Goal: Task Accomplishment & Management: Use online tool/utility

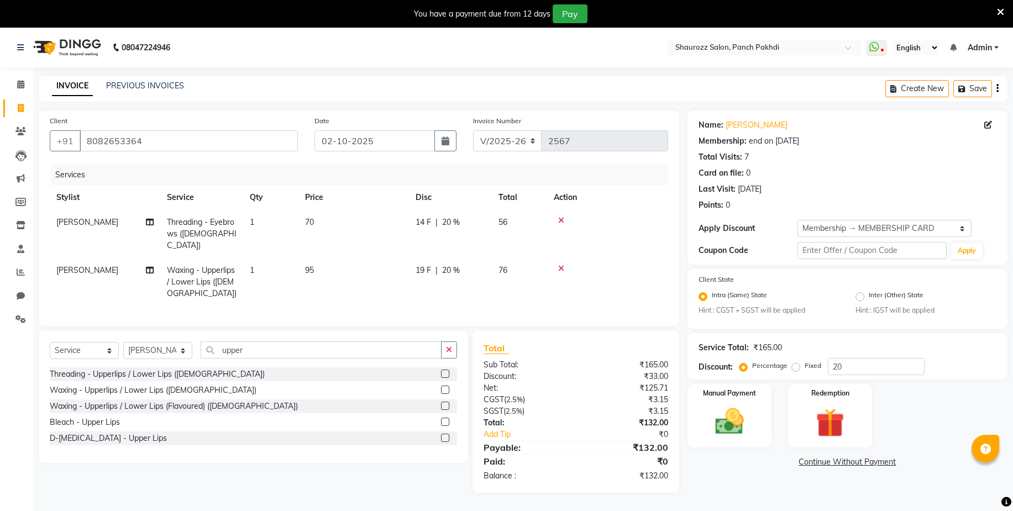
select select "485"
select select "service"
select select "51992"
select select "1: Object"
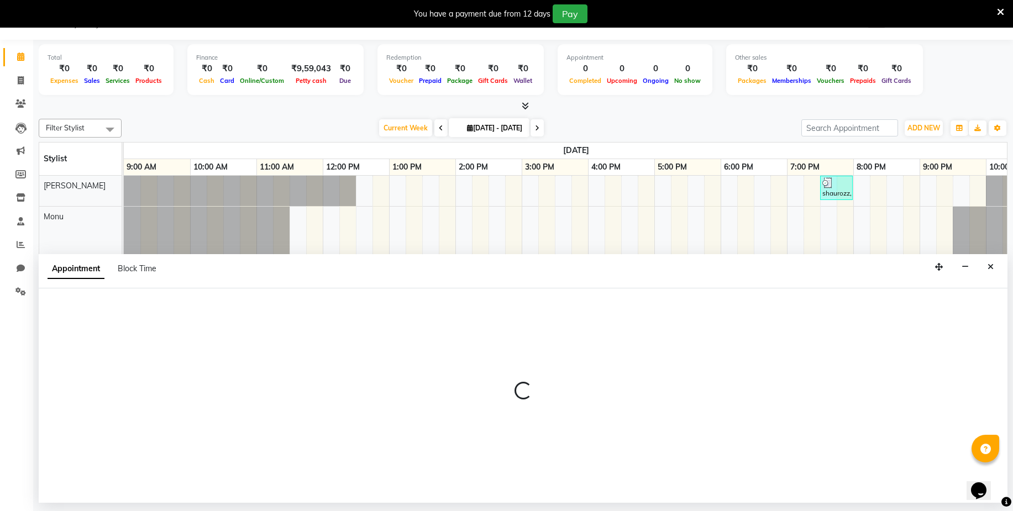
select select "7276"
select select "tentative"
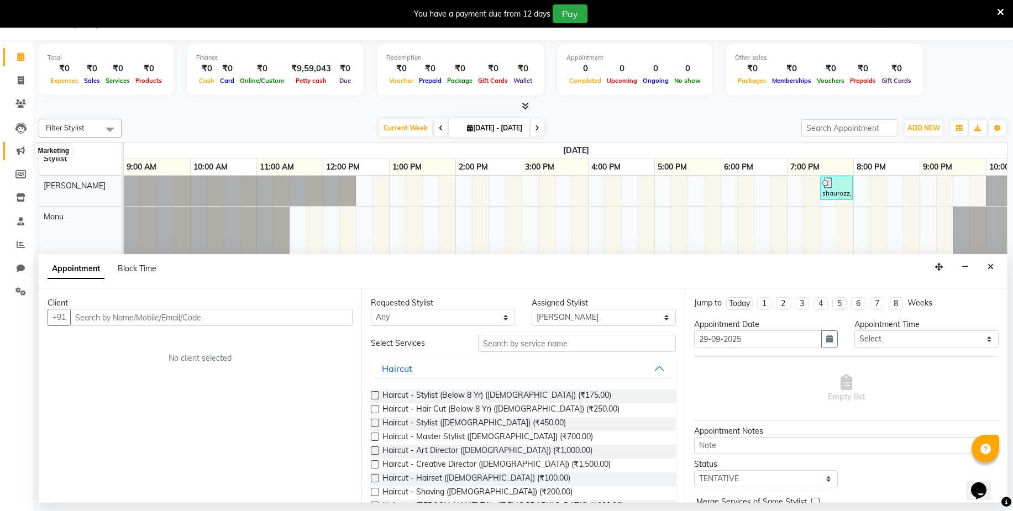
click at [18, 154] on icon at bounding box center [21, 151] width 8 height 8
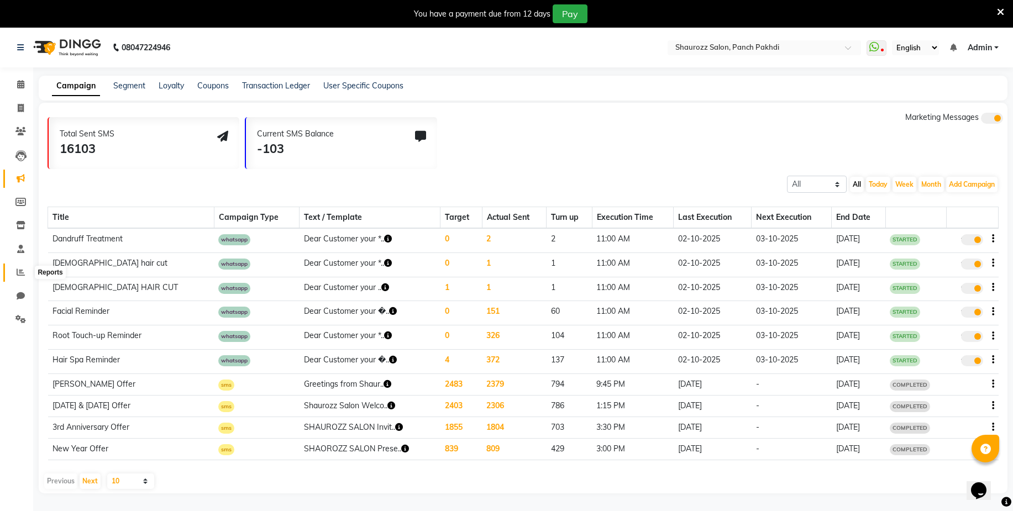
click at [14, 277] on span at bounding box center [20, 273] width 19 height 13
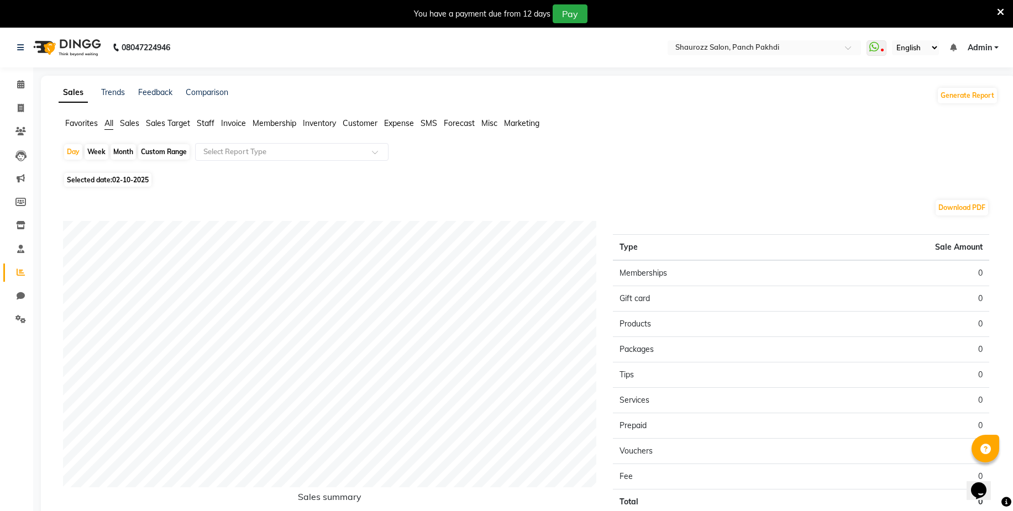
click at [123, 154] on div "Month" at bounding box center [123, 151] width 25 height 15
select select "10"
select select "2025"
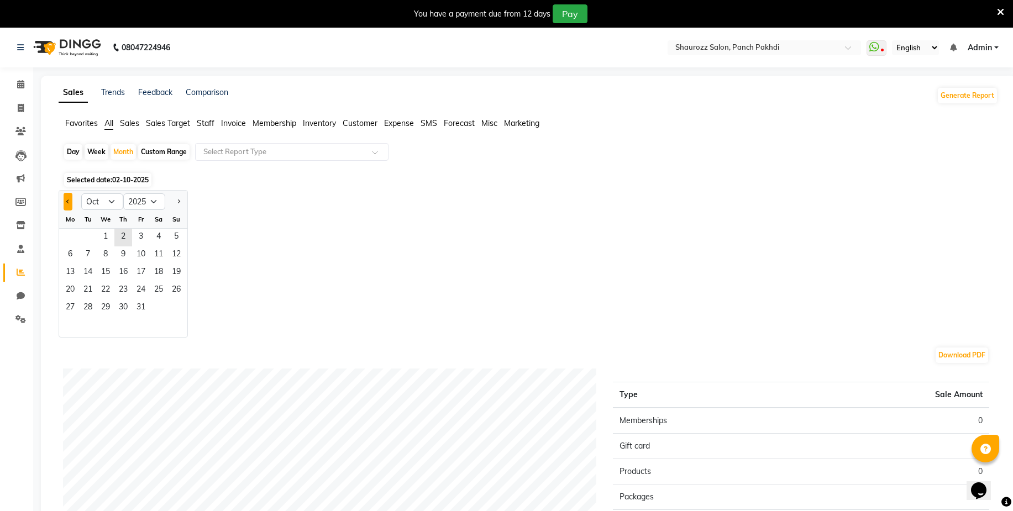
click at [66, 202] on span "Previous month" at bounding box center [68, 201] width 4 height 4
select select "9"
click at [68, 233] on span "1" at bounding box center [70, 238] width 18 height 18
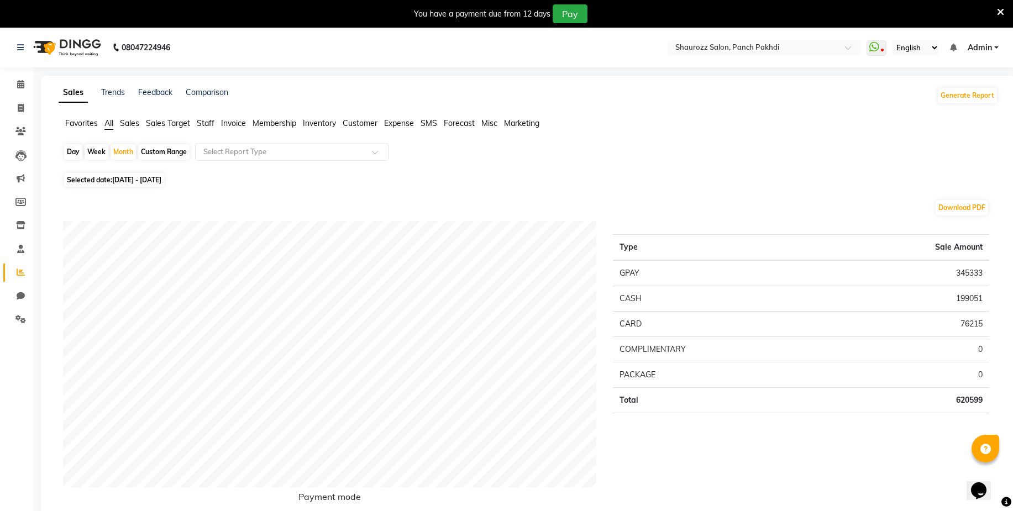
click at [171, 123] on span "Sales Target" at bounding box center [168, 123] width 44 height 10
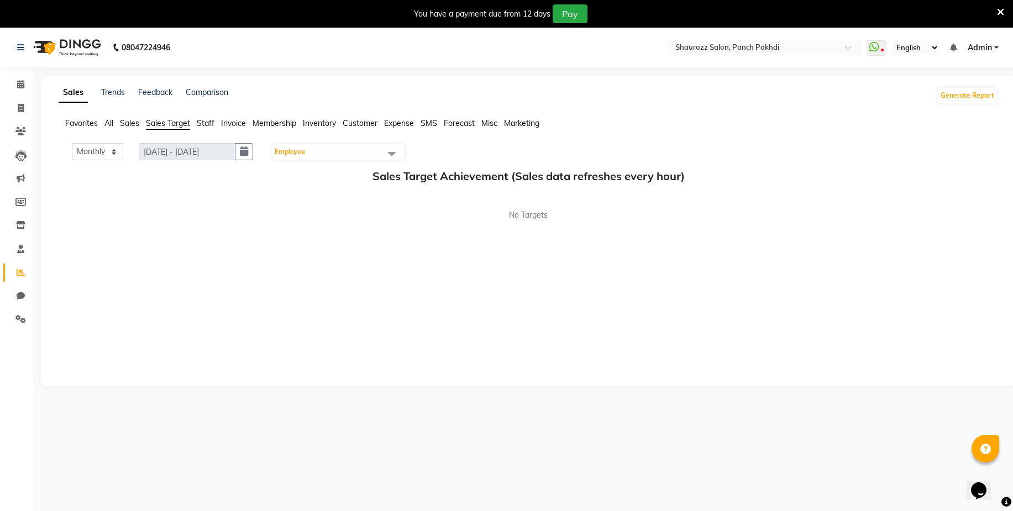
click at [297, 152] on span "Employee" at bounding box center [290, 152] width 31 height 8
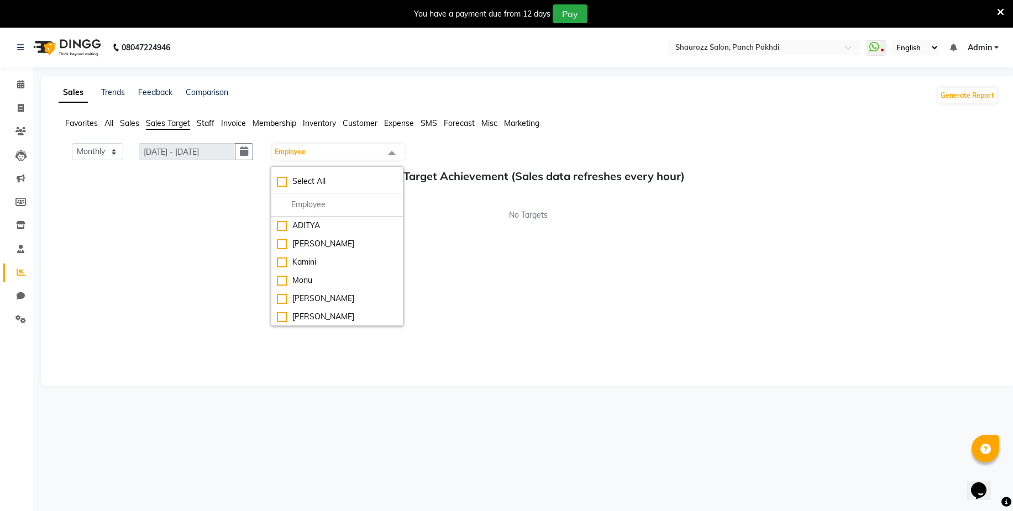
click at [210, 122] on span "Staff" at bounding box center [206, 123] width 18 height 10
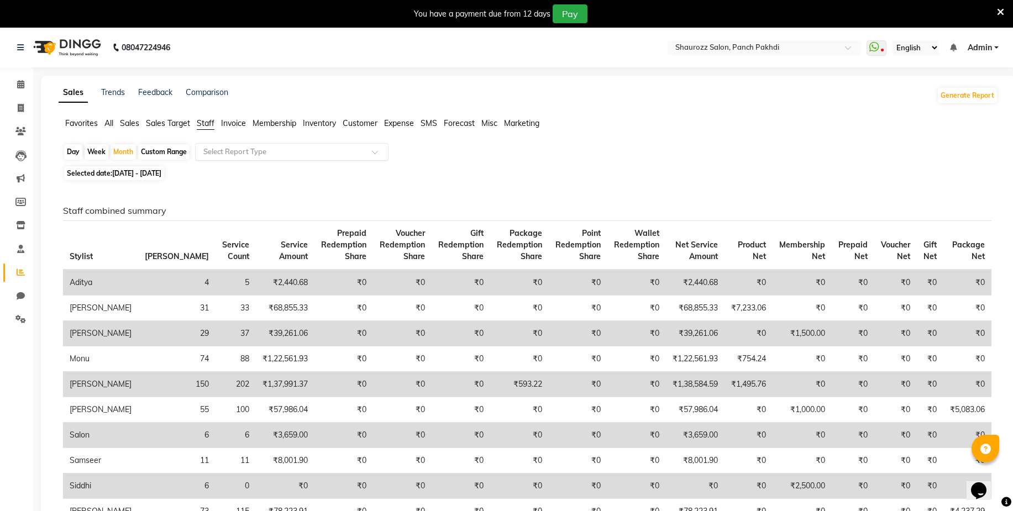
click at [241, 159] on div "Select Report Type" at bounding box center [292, 152] width 194 height 18
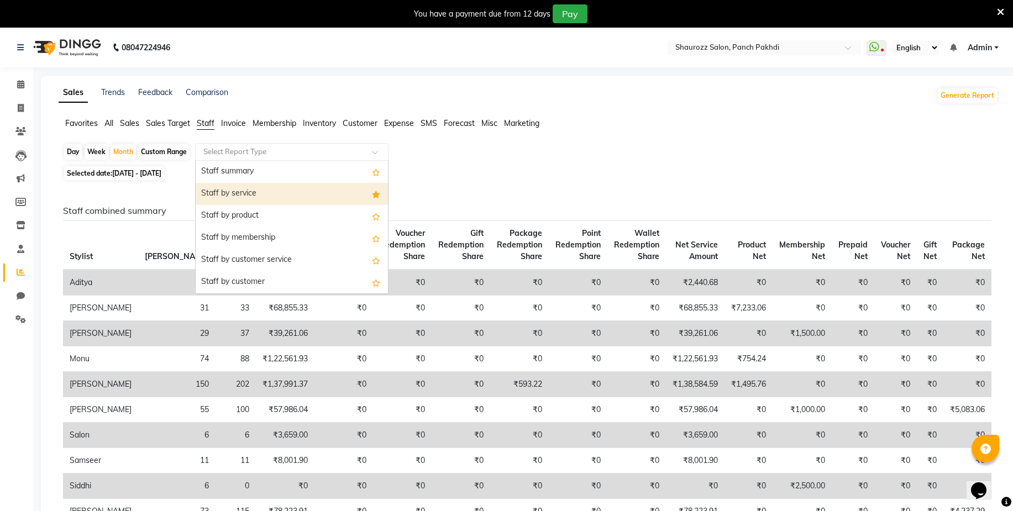
click at [244, 192] on div "Staff by service" at bounding box center [292, 194] width 192 height 22
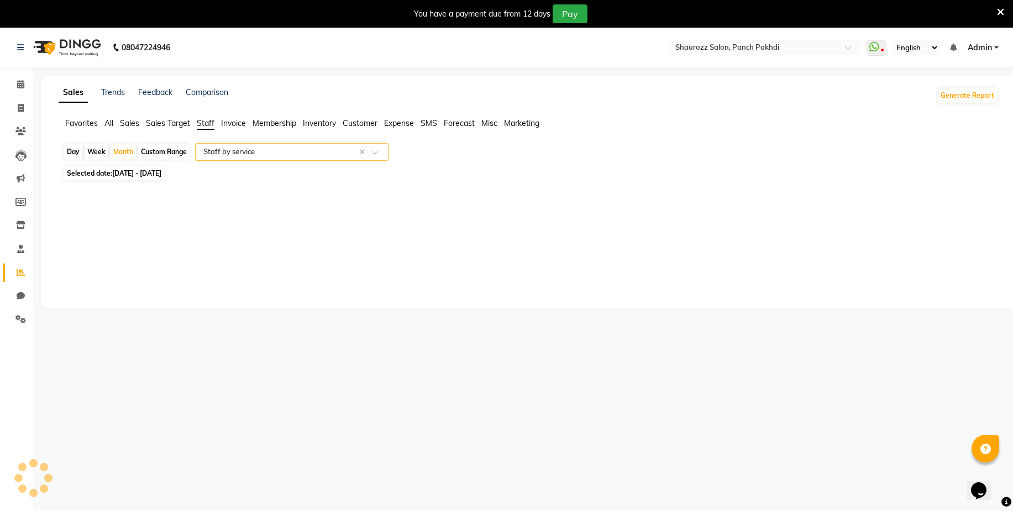
select select "full_report"
select select "csv"
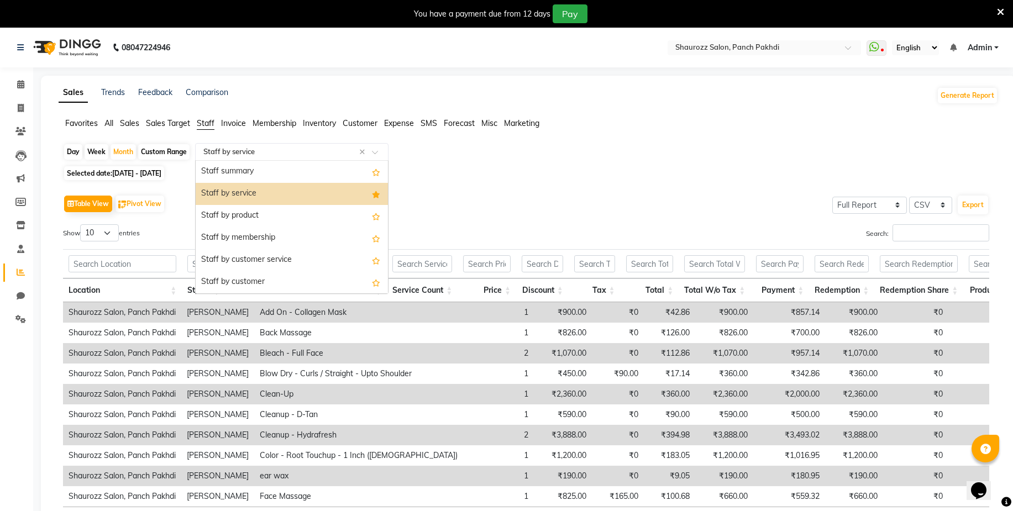
click at [268, 150] on input "text" at bounding box center [280, 152] width 159 height 11
click at [248, 237] on div "Staff by membership" at bounding box center [292, 238] width 192 height 22
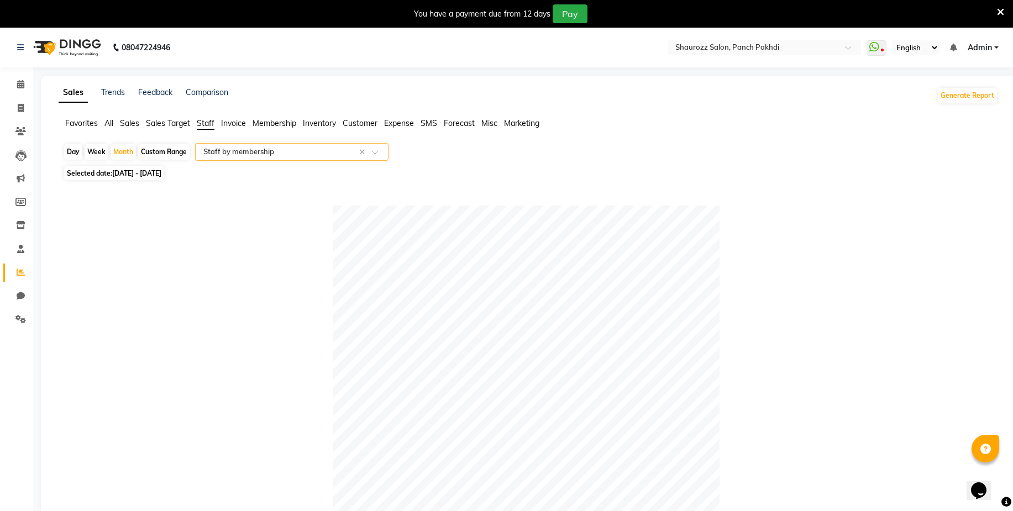
click at [252, 155] on input "text" at bounding box center [280, 152] width 159 height 11
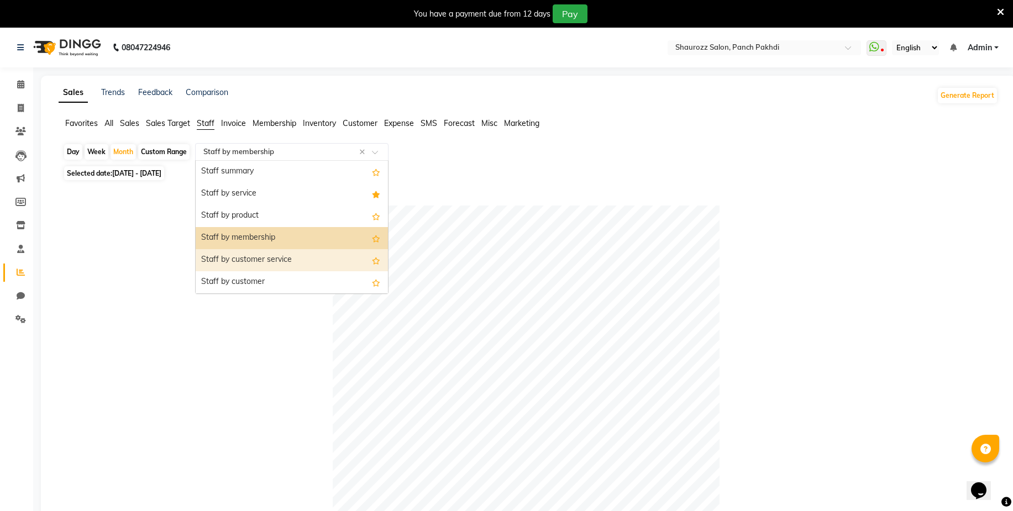
click at [277, 260] on div "Staff by customer service" at bounding box center [292, 260] width 192 height 22
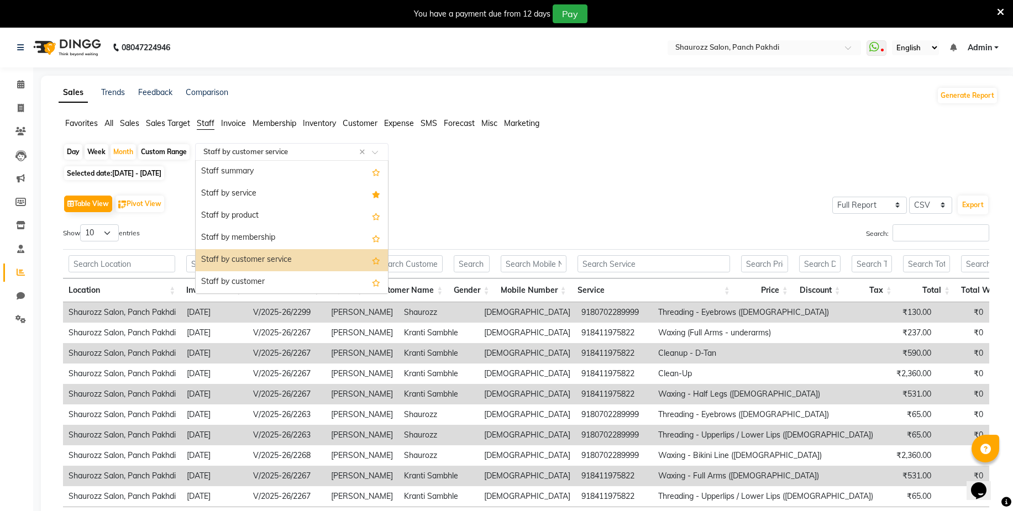
click at [306, 155] on input "text" at bounding box center [280, 152] width 159 height 11
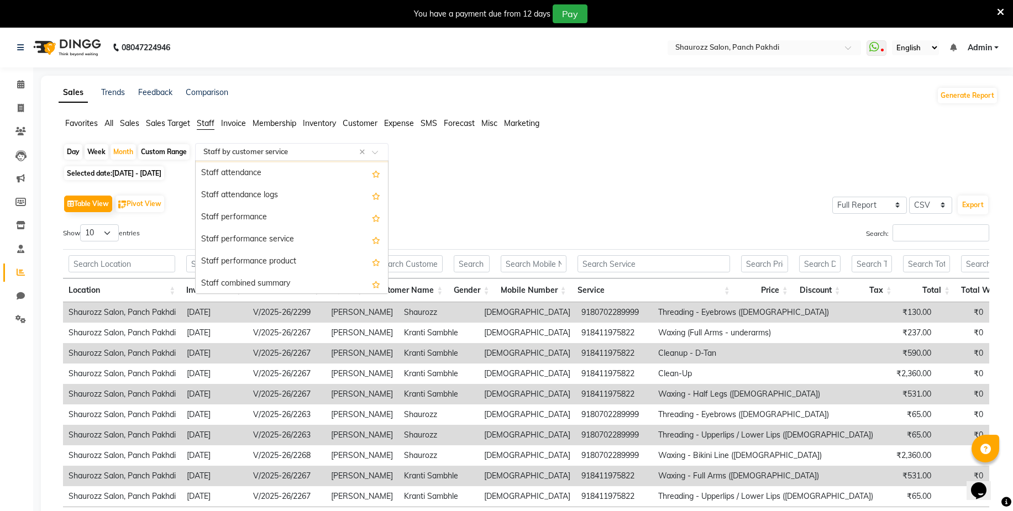
scroll to position [138, 0]
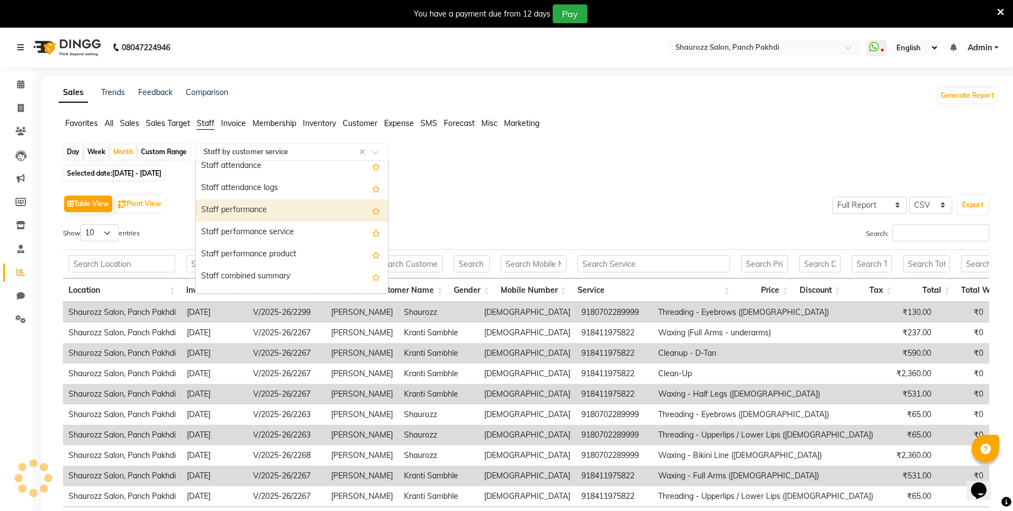
click at [272, 212] on div "Staff performance" at bounding box center [292, 211] width 192 height 22
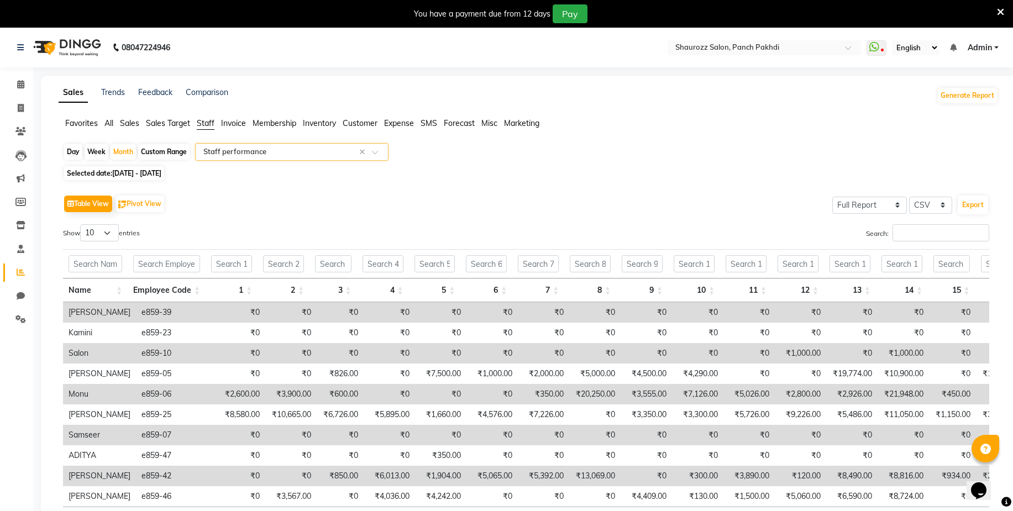
click at [286, 152] on input "text" at bounding box center [280, 152] width 159 height 11
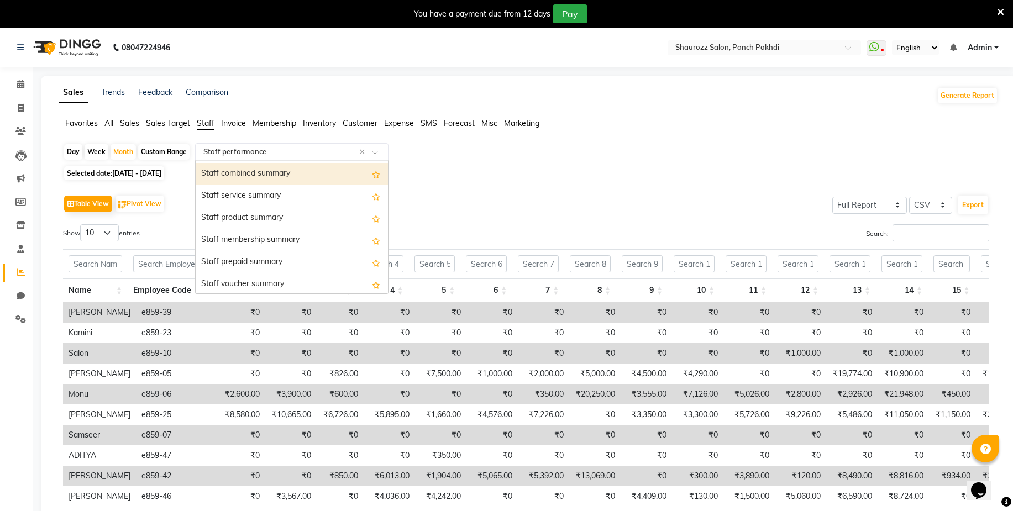
scroll to position [246, 0]
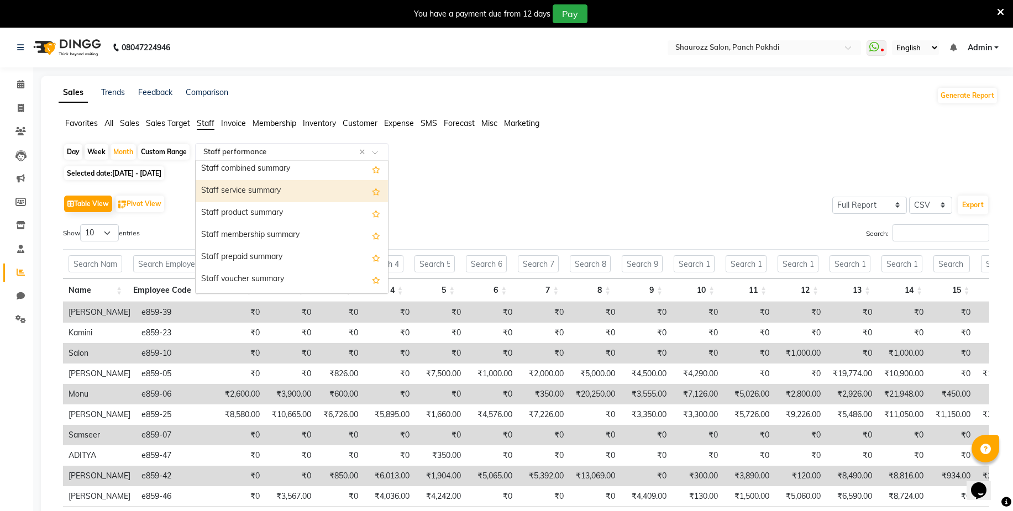
click at [288, 190] on div "Staff service summary" at bounding box center [292, 191] width 192 height 22
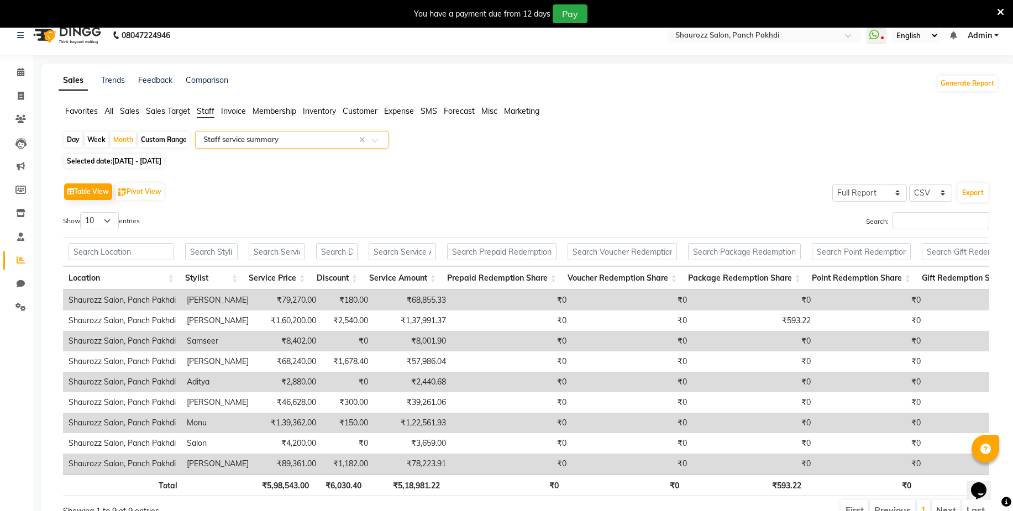
scroll to position [0, 0]
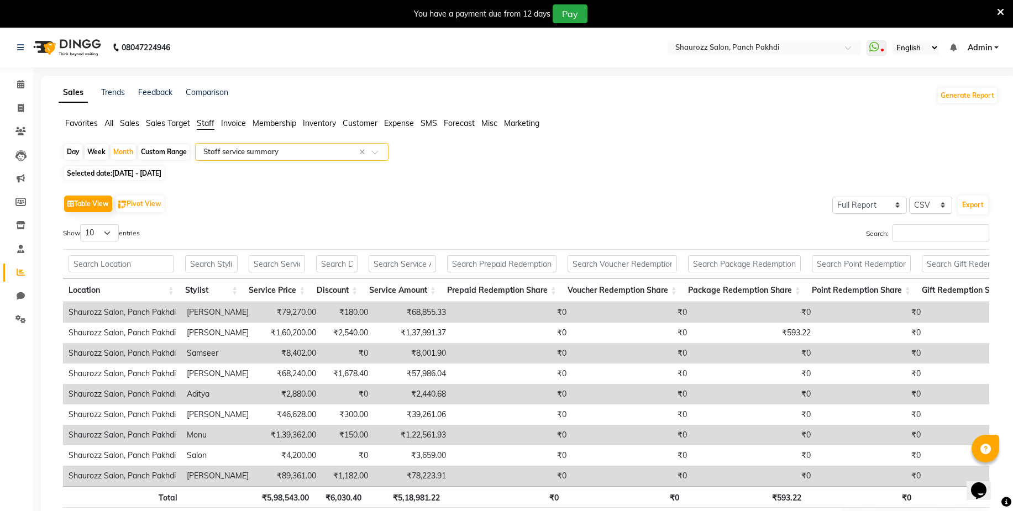
click at [279, 148] on input "text" at bounding box center [280, 152] width 159 height 11
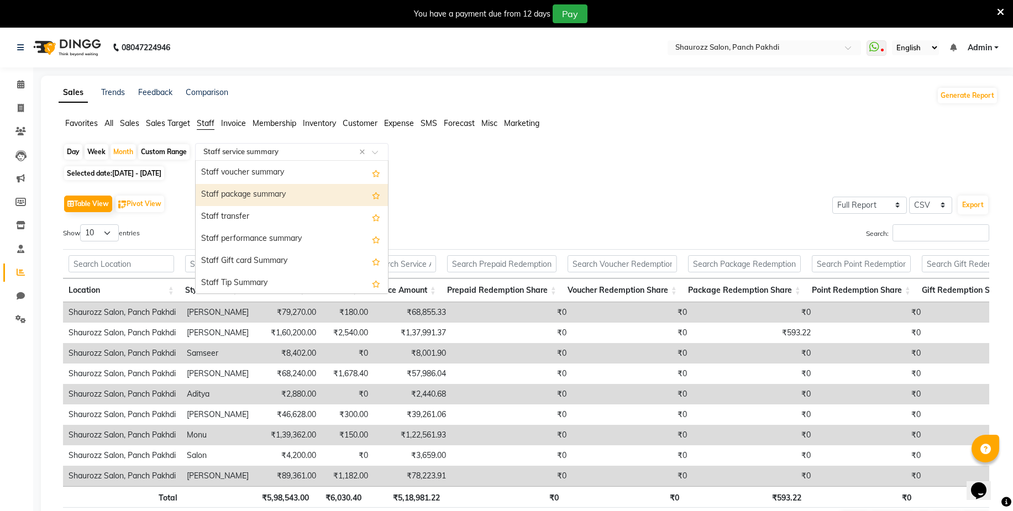
scroll to position [354, 0]
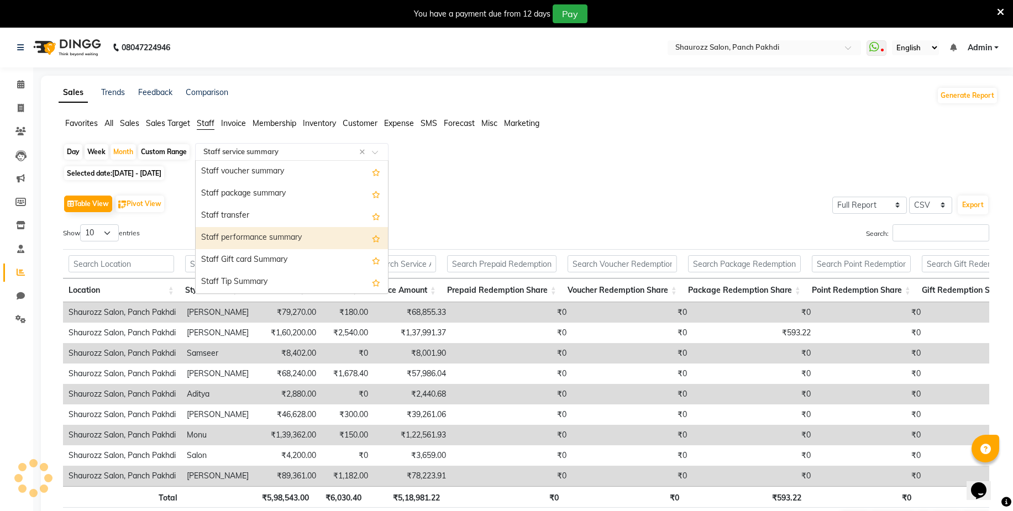
click at [278, 233] on div "Staff performance summary" at bounding box center [292, 238] width 192 height 22
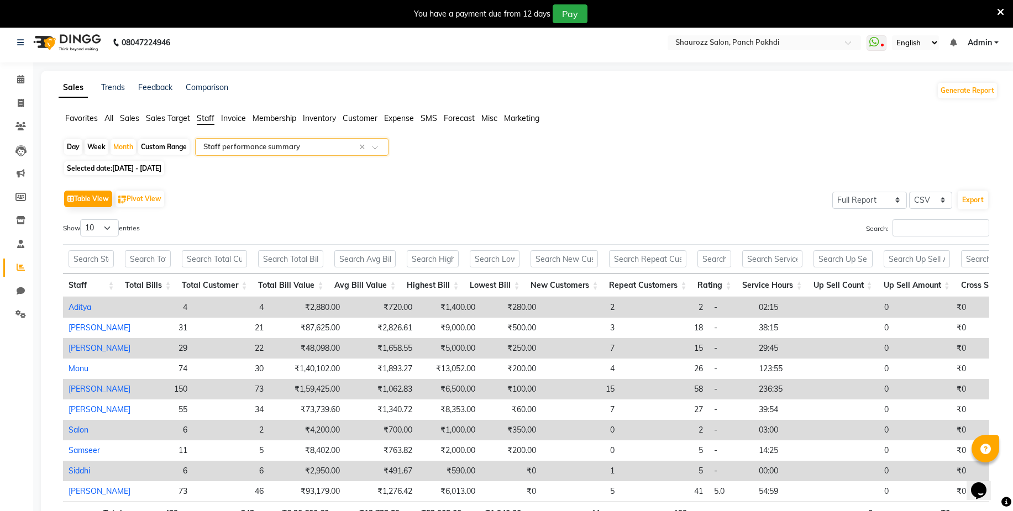
scroll to position [0, 0]
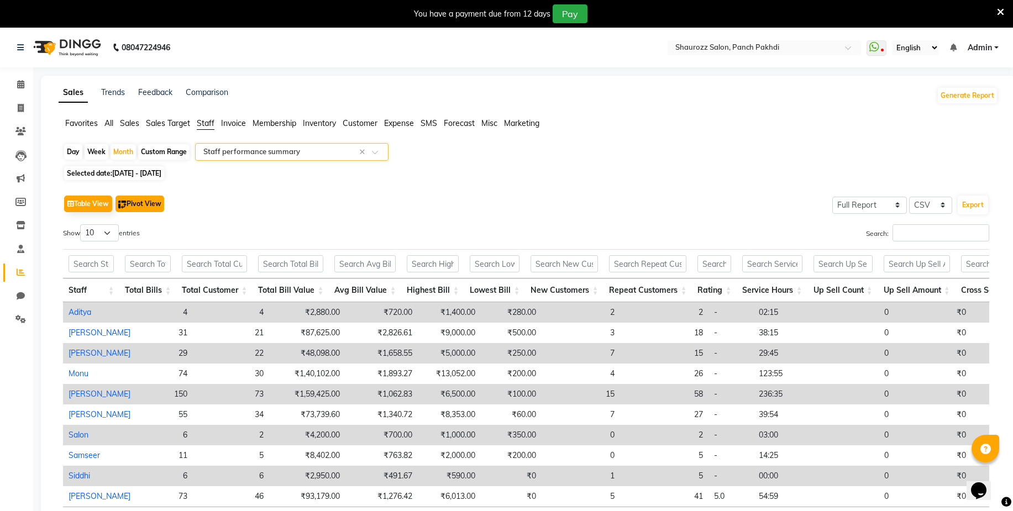
click at [147, 198] on button "Pivot View" at bounding box center [140, 204] width 49 height 17
select select "full_report"
select select "csv"
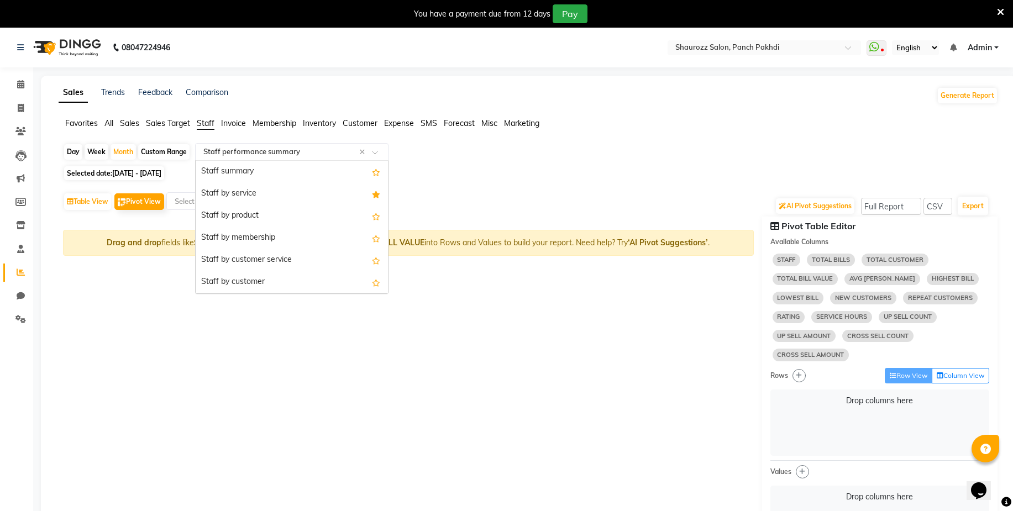
scroll to position [354, 0]
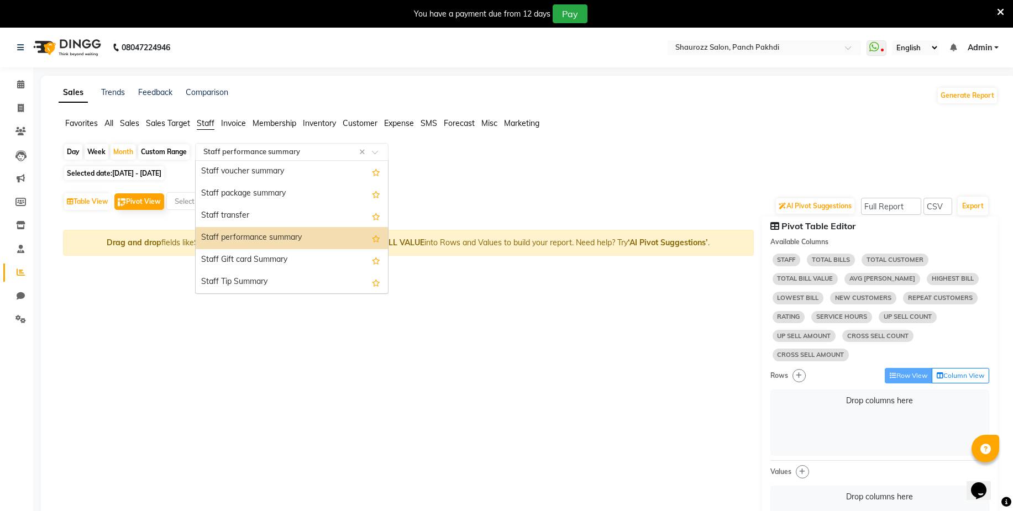
click at [343, 152] on input "text" at bounding box center [280, 152] width 159 height 11
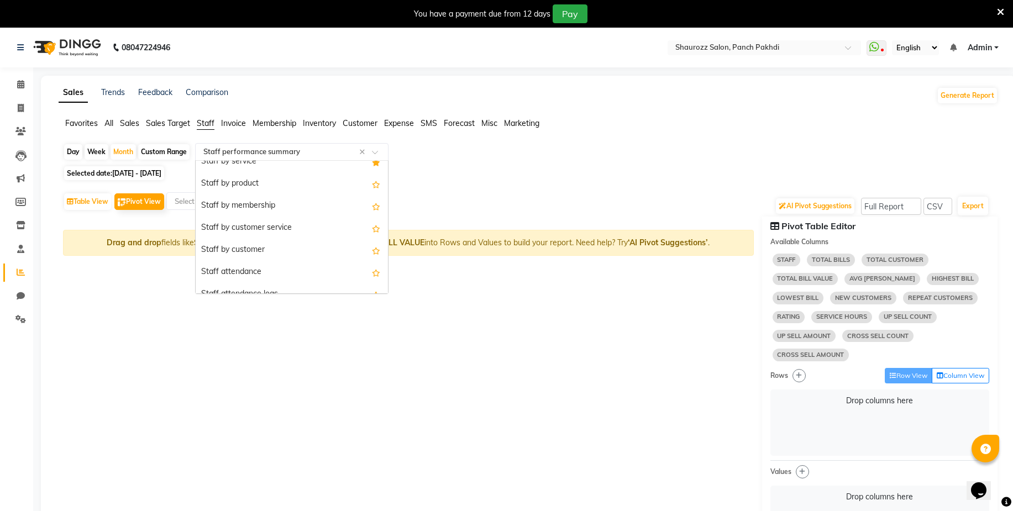
scroll to position [0, 0]
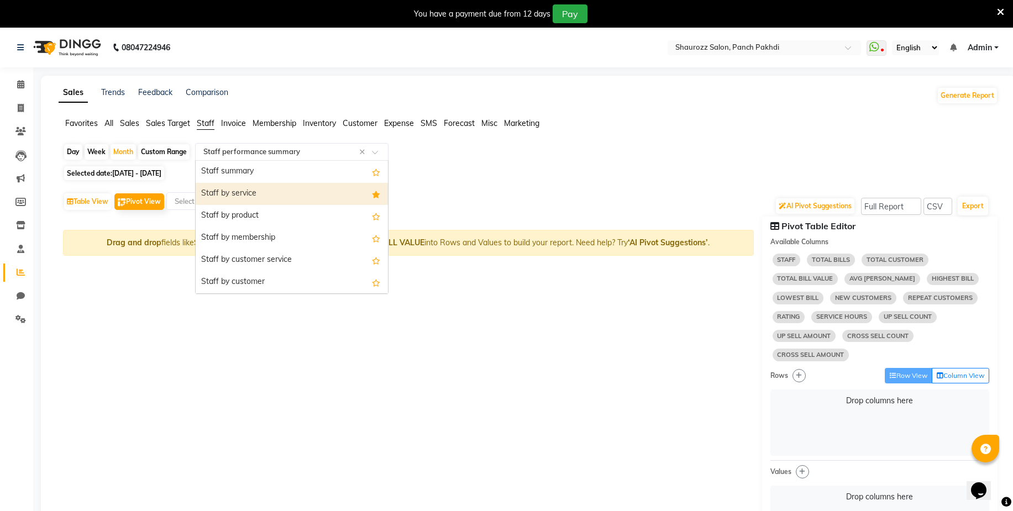
click at [304, 192] on div "Staff by service" at bounding box center [292, 194] width 192 height 22
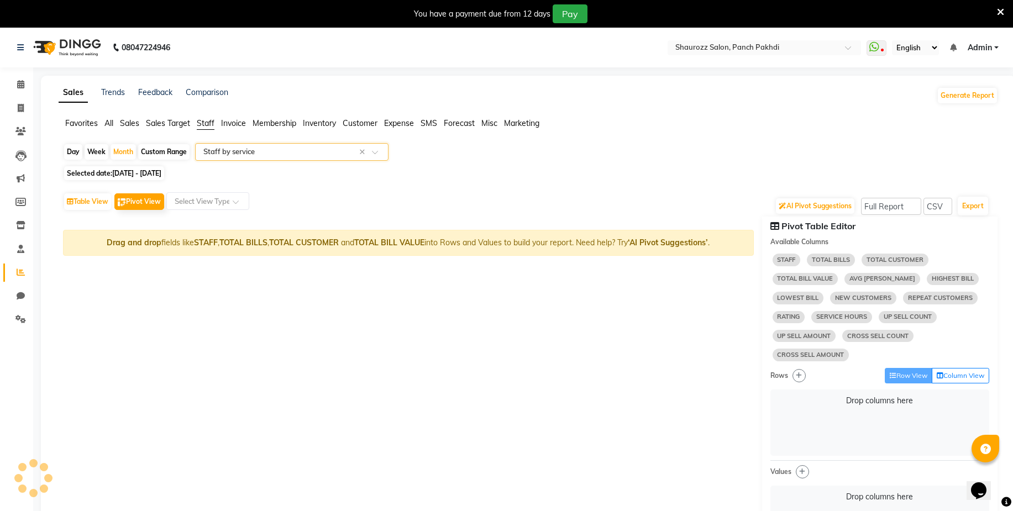
select select "full_report"
select select "csv"
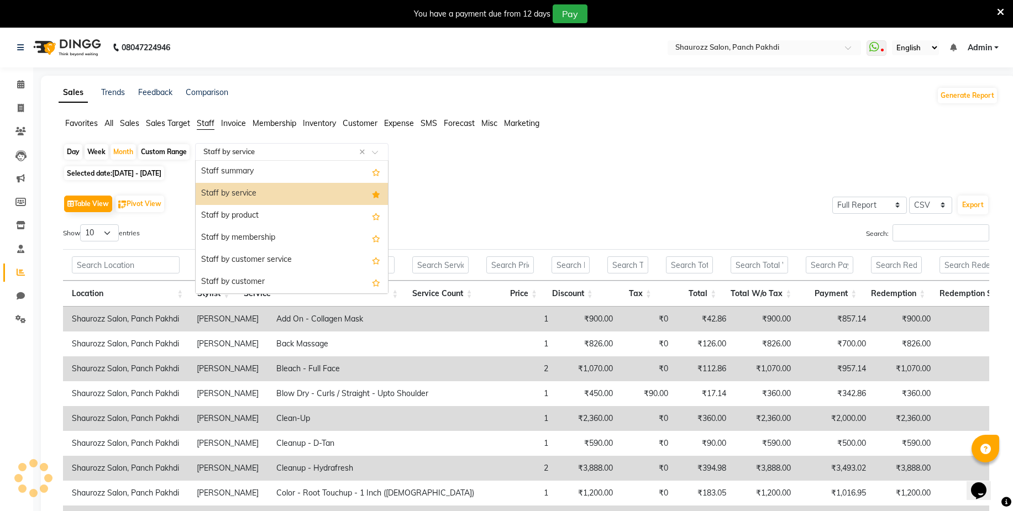
click at [259, 146] on div "Select Report Type × Staff by service ×" at bounding box center [292, 152] width 194 height 18
click at [267, 179] on div "Staff summary" at bounding box center [292, 172] width 192 height 22
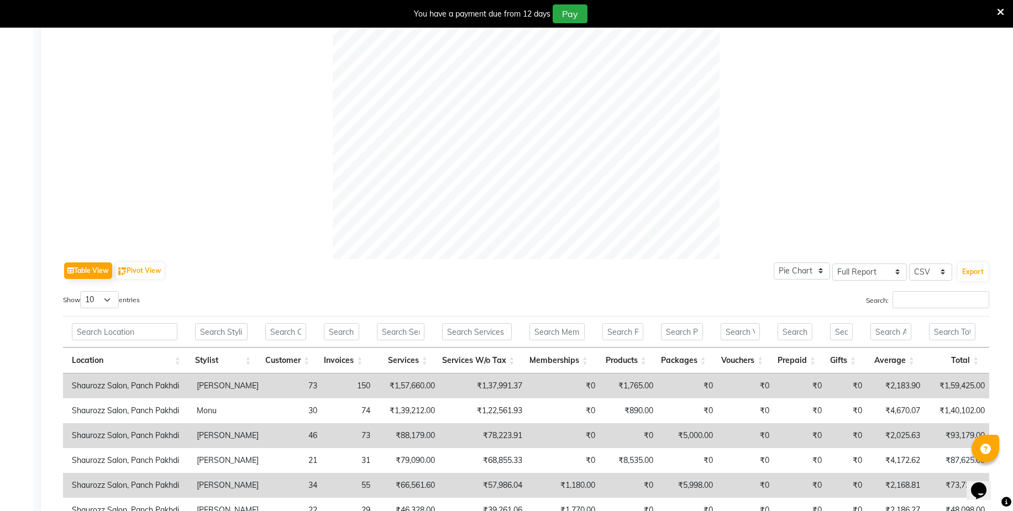
scroll to position [377, 0]
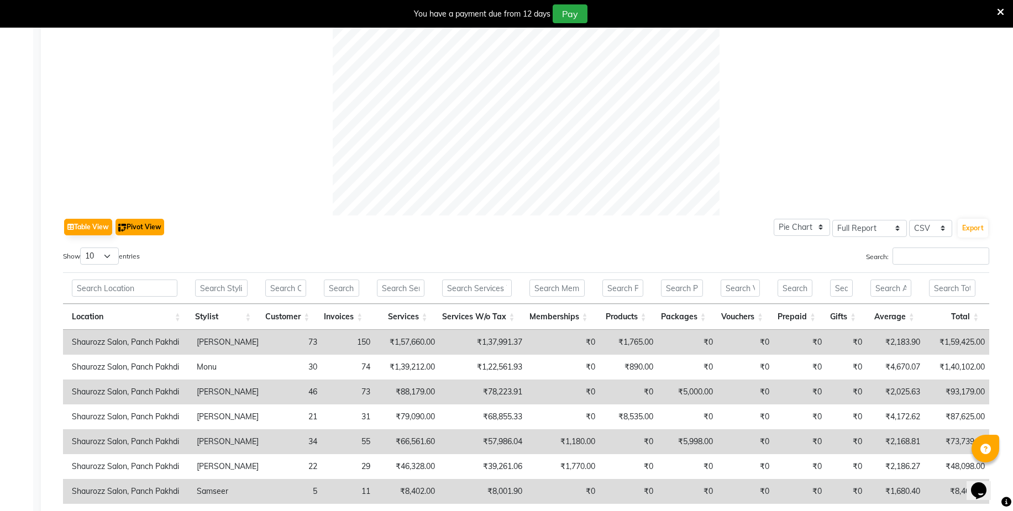
click at [138, 219] on button "Pivot View" at bounding box center [140, 227] width 49 height 17
select select "full_report"
select select "csv"
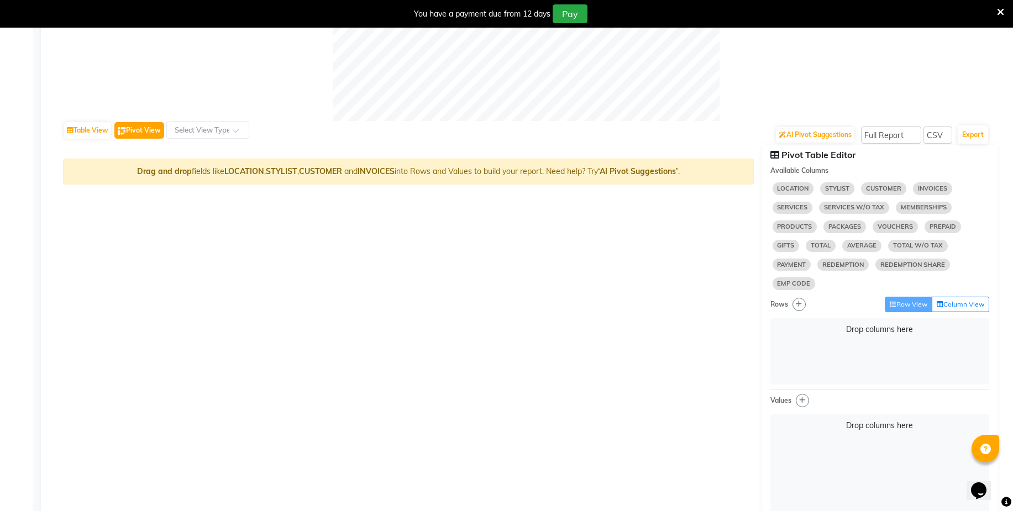
scroll to position [515, 0]
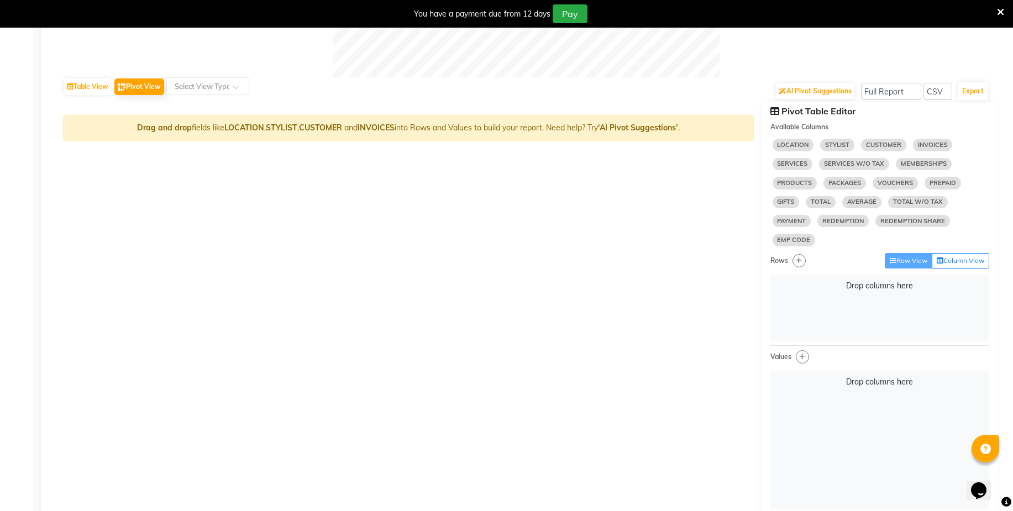
select select "10"
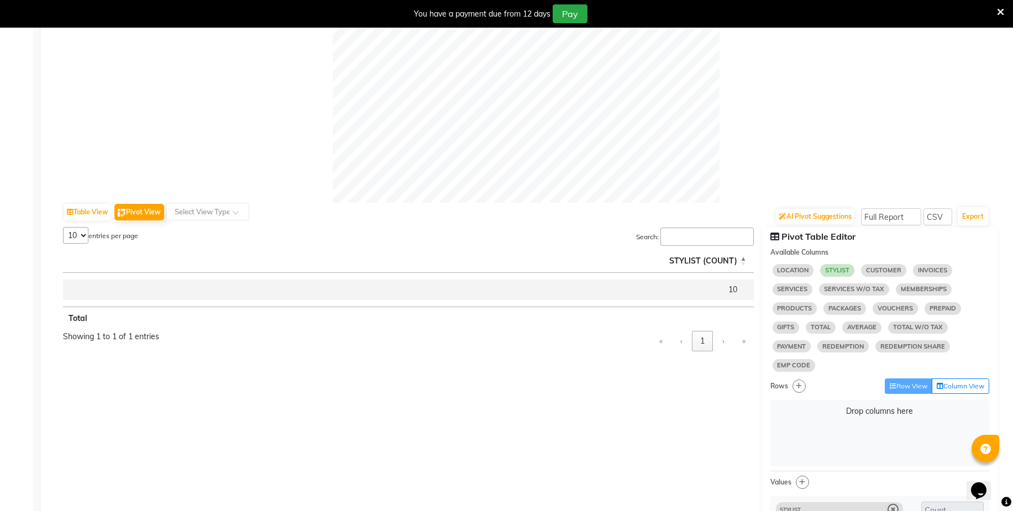
scroll to position [377, 0]
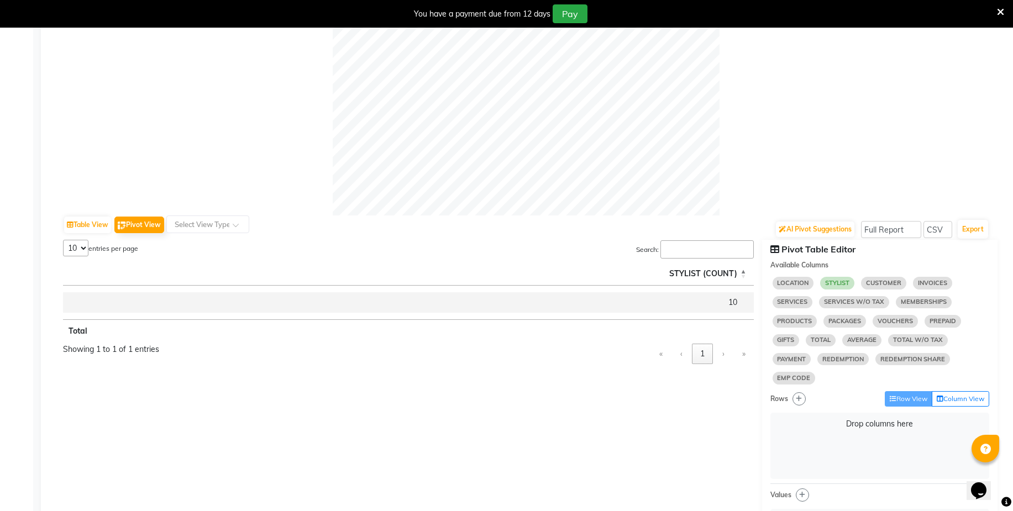
select select "10"
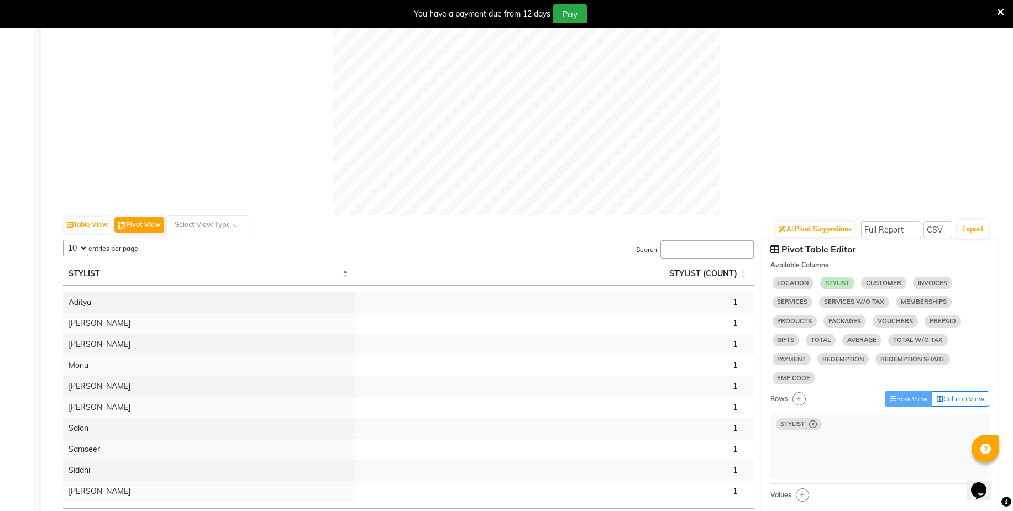
select select "10"
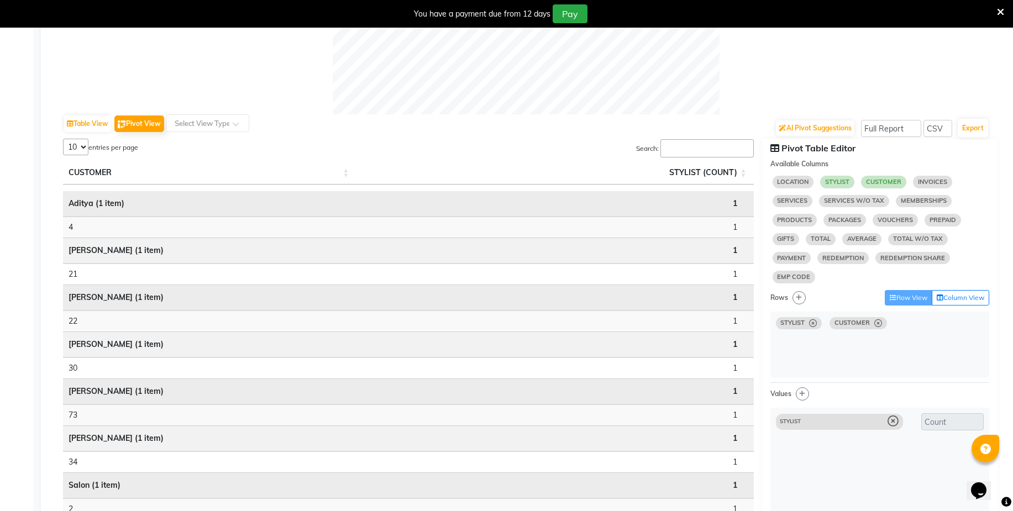
scroll to position [515, 0]
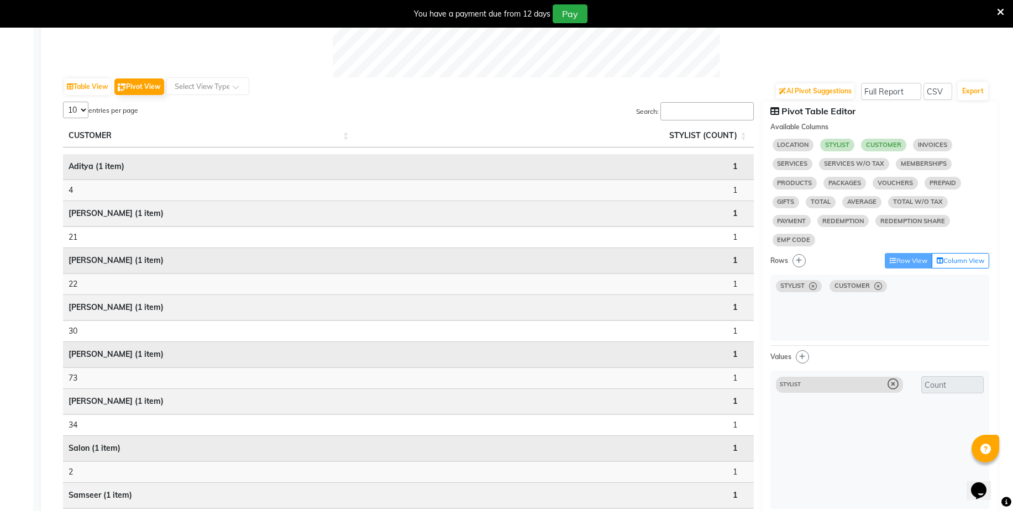
select select "10"
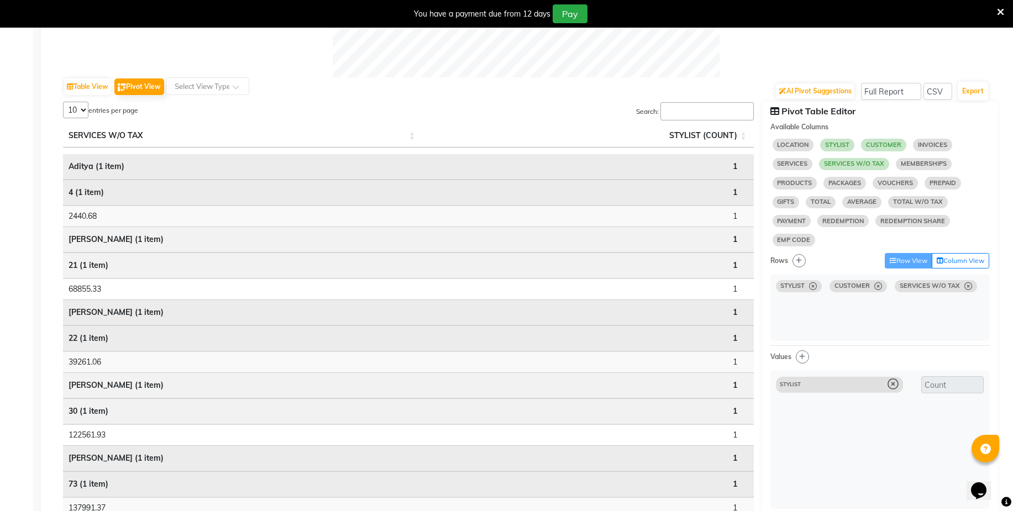
select select "10"
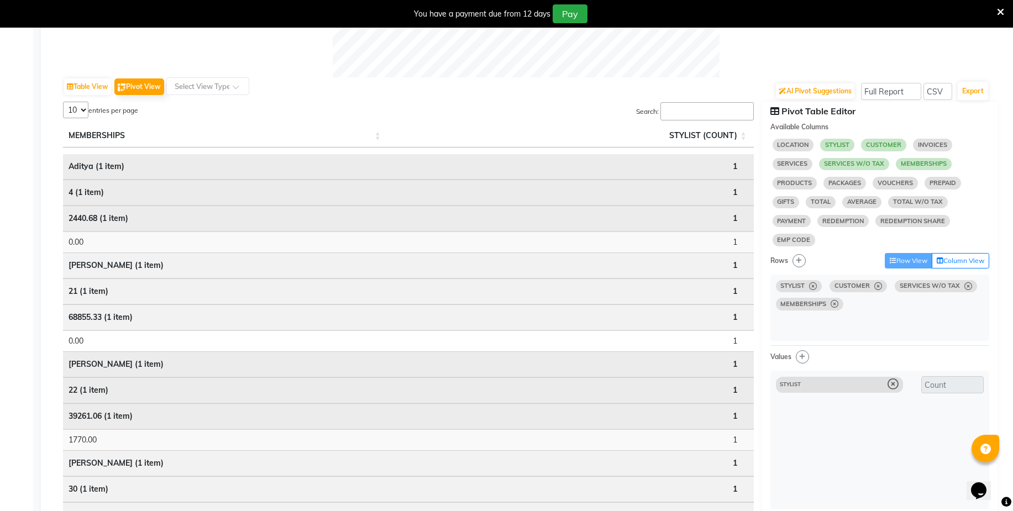
select select "10"
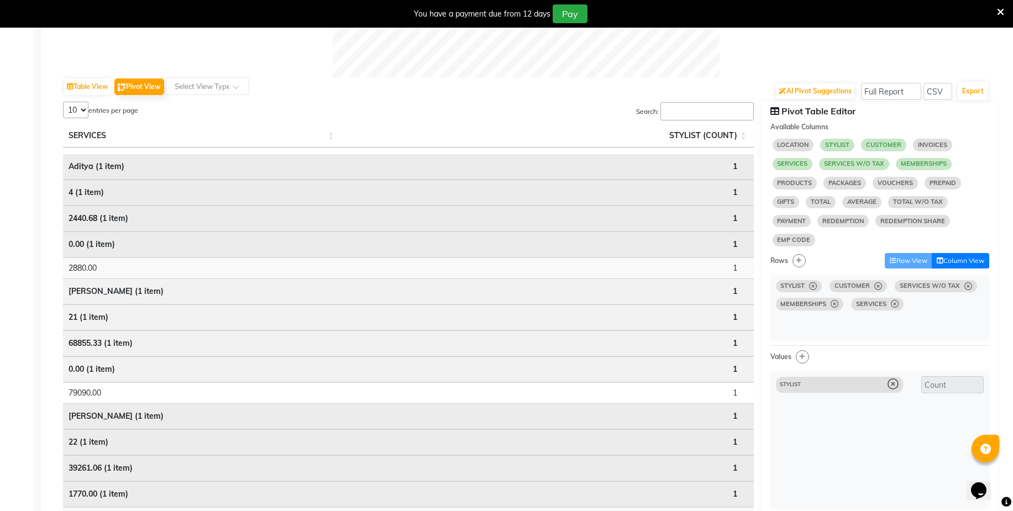
click at [964, 264] on button "Column View" at bounding box center [961, 260] width 58 height 15
select select "10"
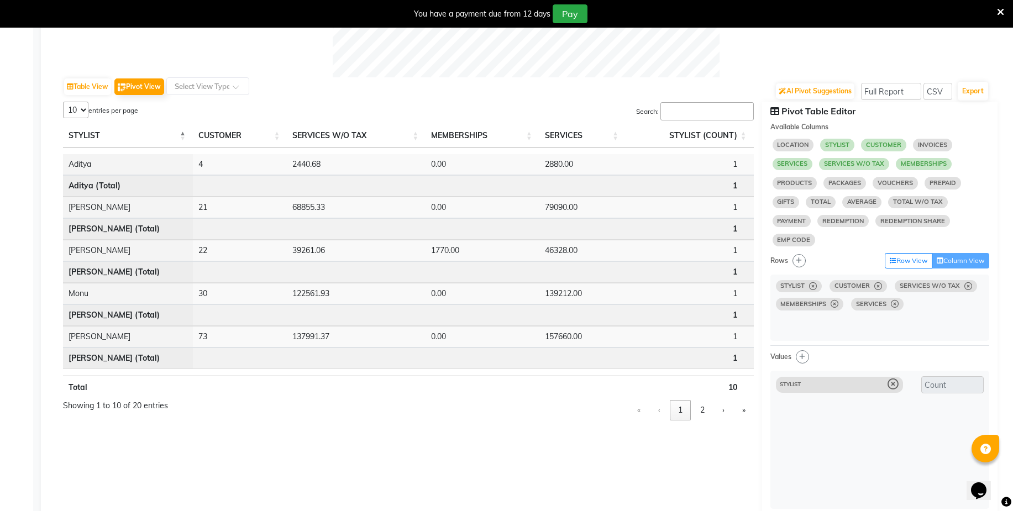
select select "10"
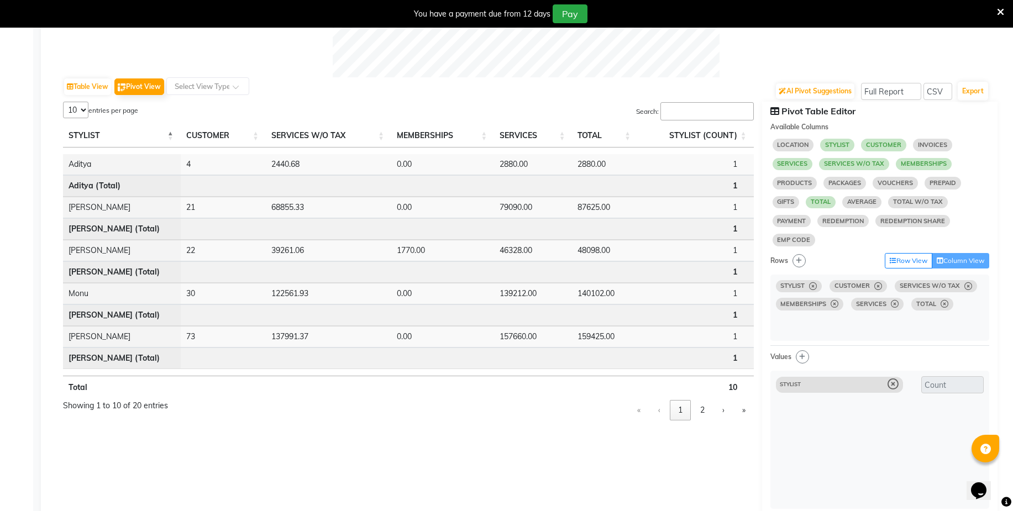
select select "10"
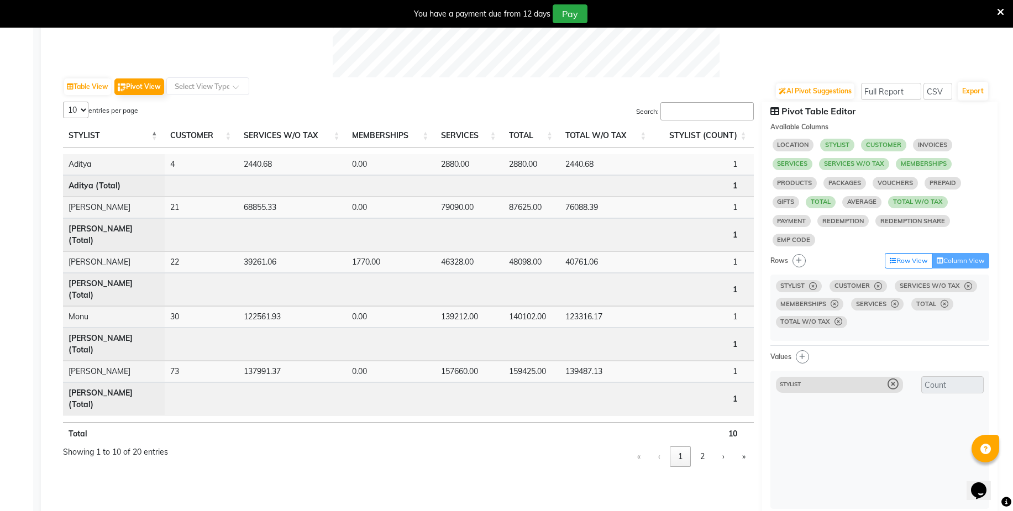
select select "10"
click at [943, 310] on span "TOTAL" at bounding box center [933, 304] width 42 height 12
click at [944, 309] on span "TOTAL" at bounding box center [933, 304] width 42 height 12
select select "10"
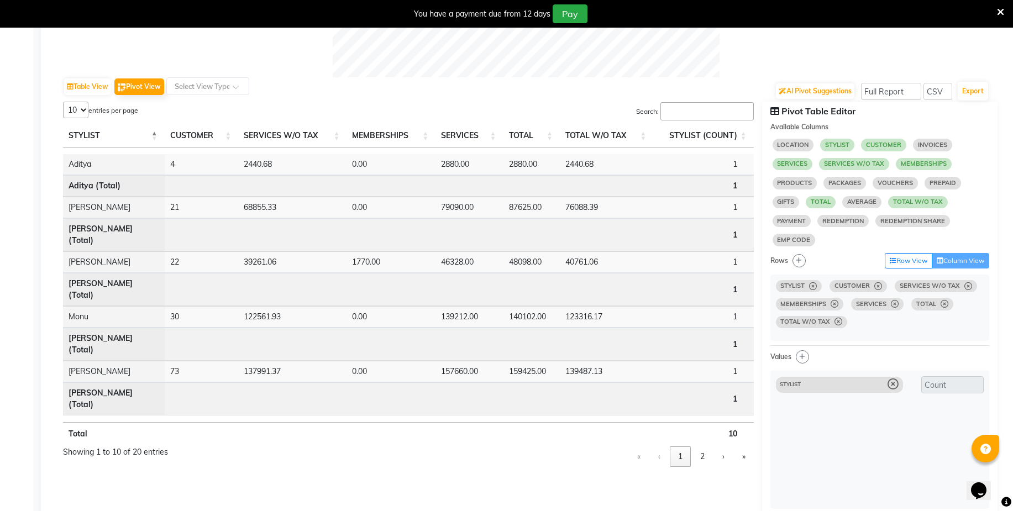
click at [944, 310] on span "TOTAL" at bounding box center [933, 304] width 42 height 12
drag, startPoint x: 944, startPoint y: 310, endPoint x: 947, endPoint y: 316, distance: 6.9
click at [947, 325] on div "STYLIST CUSTOMER SERVICES W/O TAX MEMBERSHIPS SERVICES TOTAL TOTAL W/O TAX" at bounding box center [881, 308] width 220 height 66
click at [945, 305] on icon at bounding box center [945, 304] width 8 height 1
select select "10"
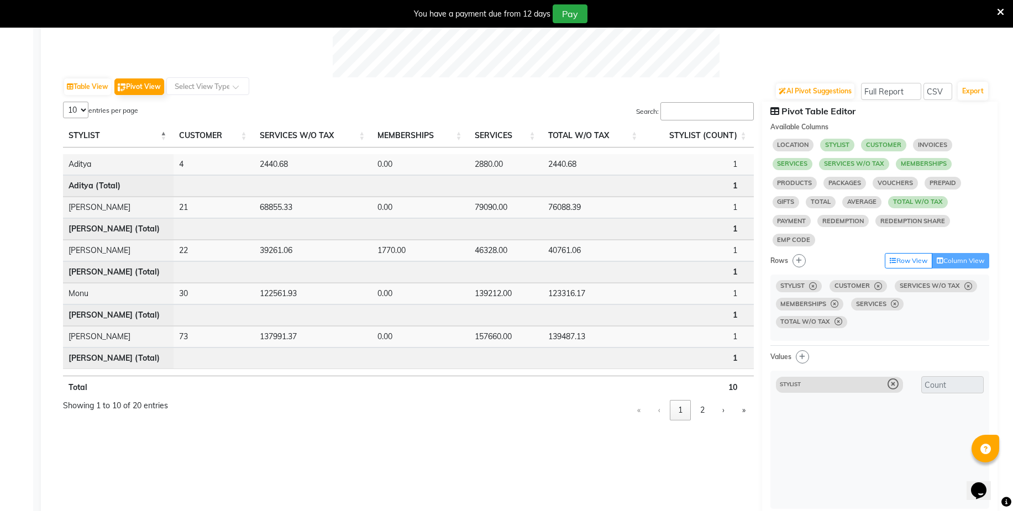
click at [848, 316] on span "TOTAL W/O TAX" at bounding box center [812, 322] width 72 height 12
click at [843, 322] on icon at bounding box center [839, 322] width 8 height 1
select select "10"
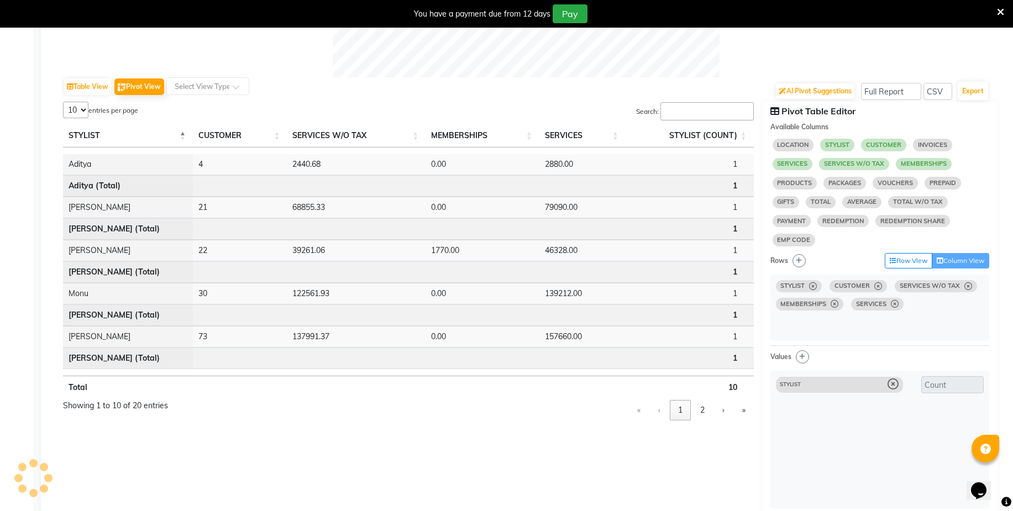
select select "10"
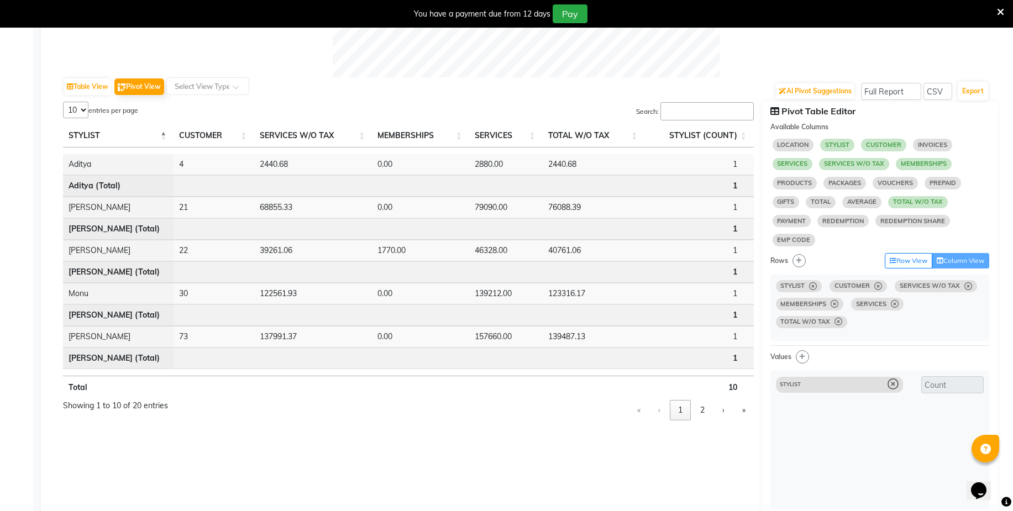
select select "10"
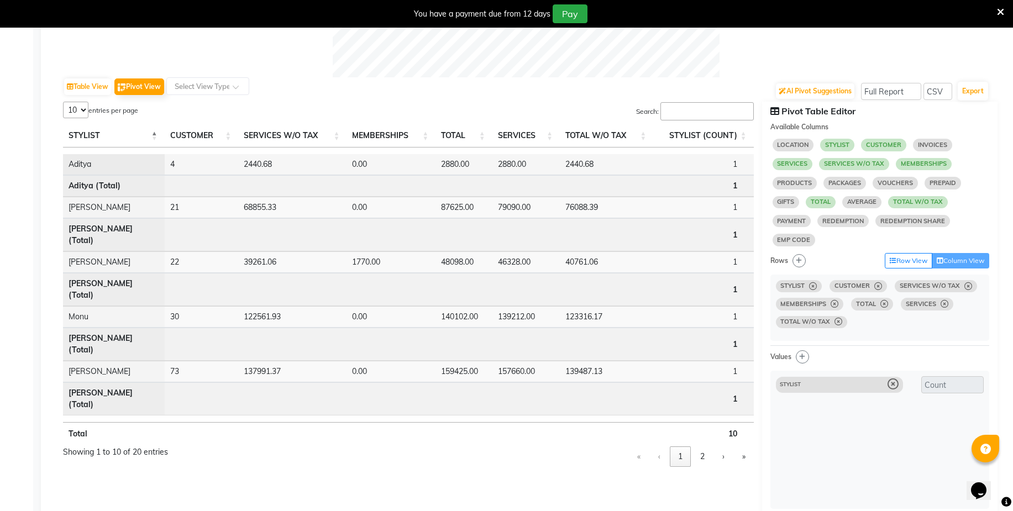
click at [98, 158] on td "Aditya" at bounding box center [114, 164] width 102 height 20
click at [80, 166] on td "Aditya" at bounding box center [114, 164] width 102 height 20
click at [124, 142] on th "STYLIST" at bounding box center [114, 135] width 102 height 23
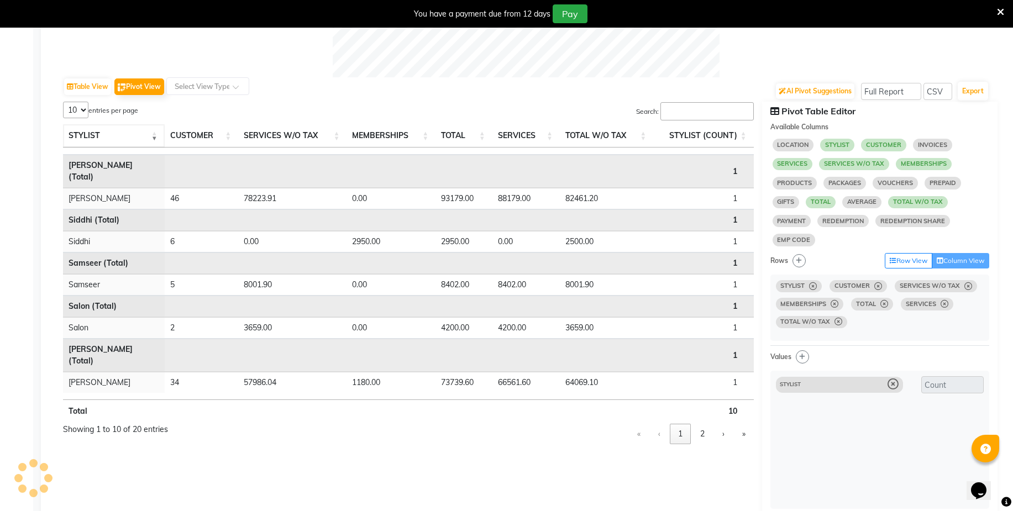
click at [124, 137] on th "STYLIST" at bounding box center [114, 135] width 102 height 23
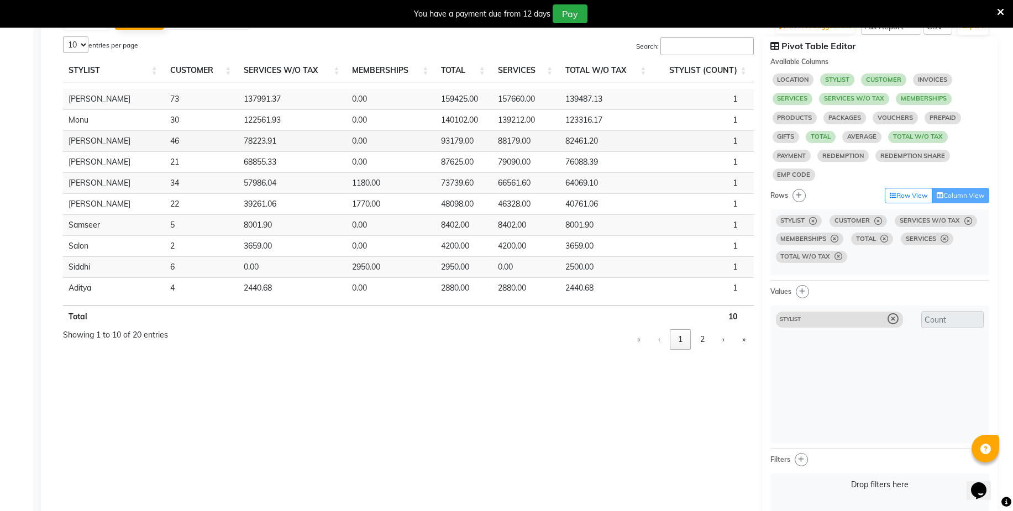
scroll to position [584, 0]
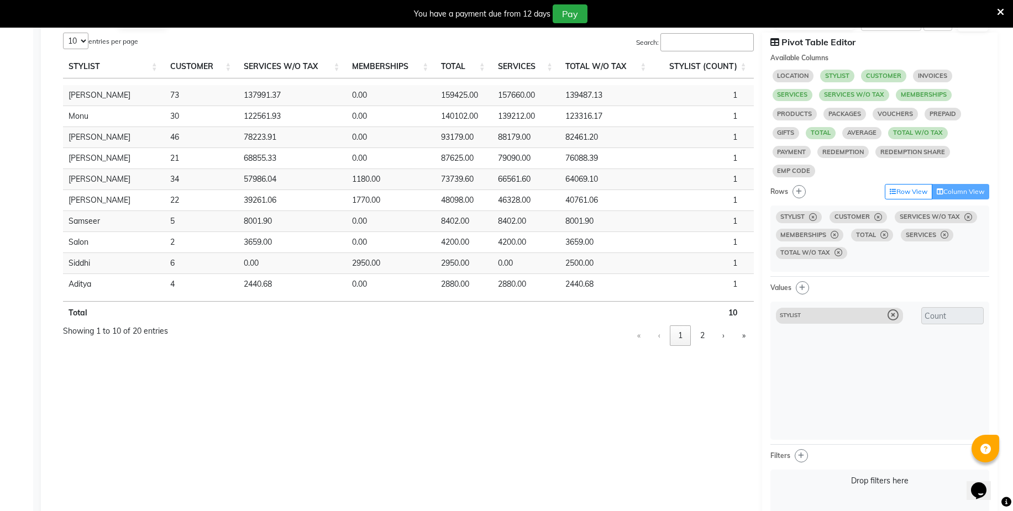
select select "10"
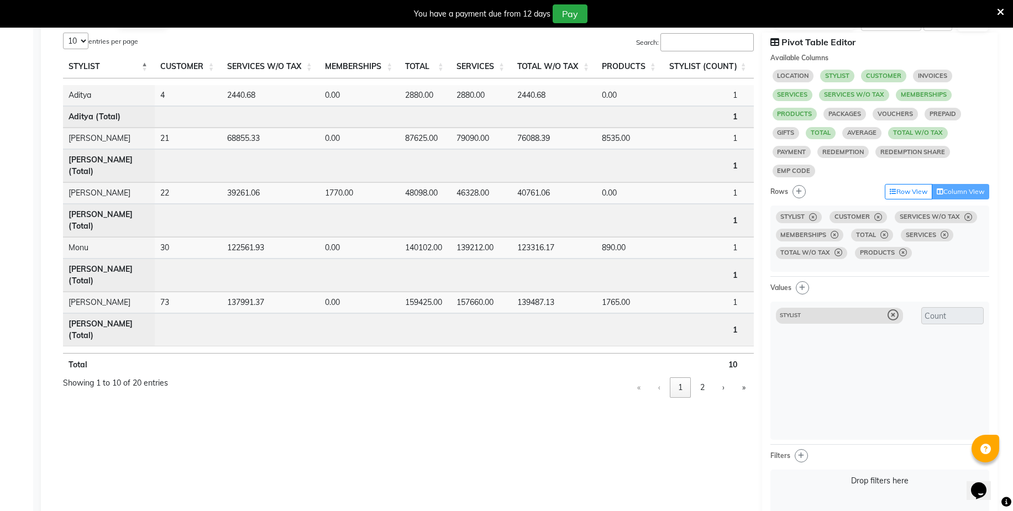
click at [901, 257] on span "PRODUCTS" at bounding box center [883, 253] width 57 height 12
select select "10"
click at [900, 253] on icon at bounding box center [904, 253] width 8 height 1
select select "10"
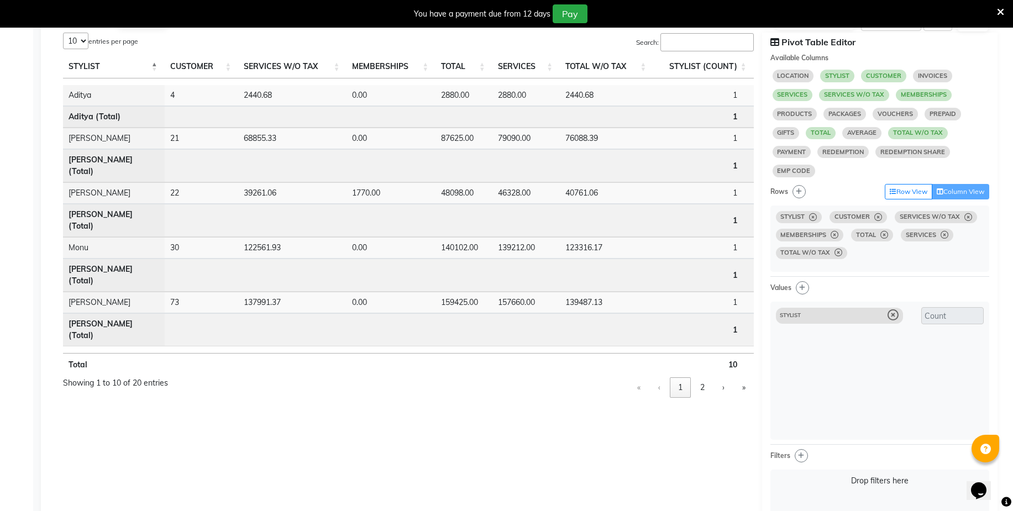
click at [839, 257] on span "TOTAL W/O TAX" at bounding box center [812, 253] width 72 height 12
drag, startPoint x: 839, startPoint y: 257, endPoint x: 825, endPoint y: 257, distance: 14.4
click at [838, 257] on span "TOTAL W/O TAX" at bounding box center [812, 253] width 72 height 12
drag, startPoint x: 854, startPoint y: 257, endPoint x: 839, endPoint y: 258, distance: 15.0
click at [853, 257] on div "STYLIST CUSTOMER SERVICES W/O TAX MEMBERSHIPS TOTAL SERVICES TOTAL W/O TAX" at bounding box center [881, 239] width 220 height 66
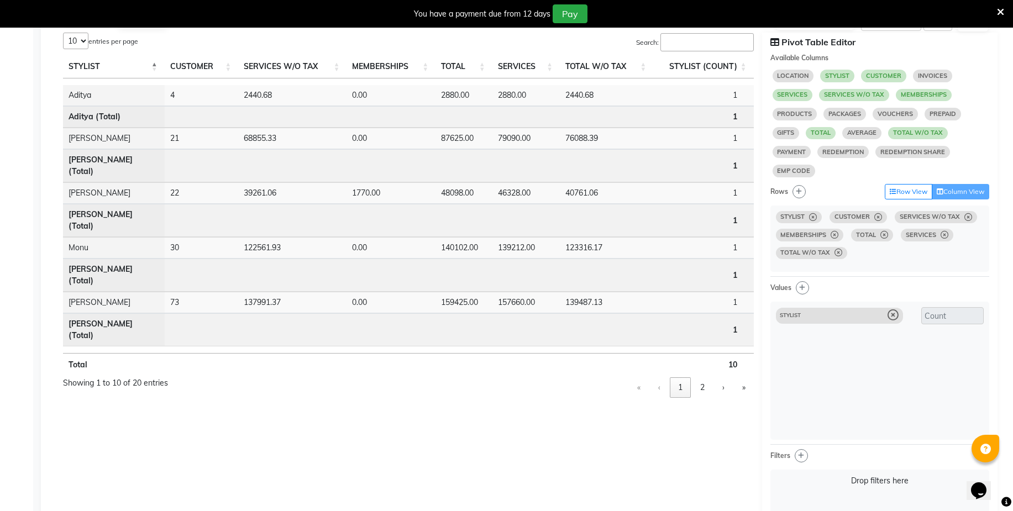
click at [838, 253] on icon at bounding box center [839, 253] width 8 height 1
select select "10"
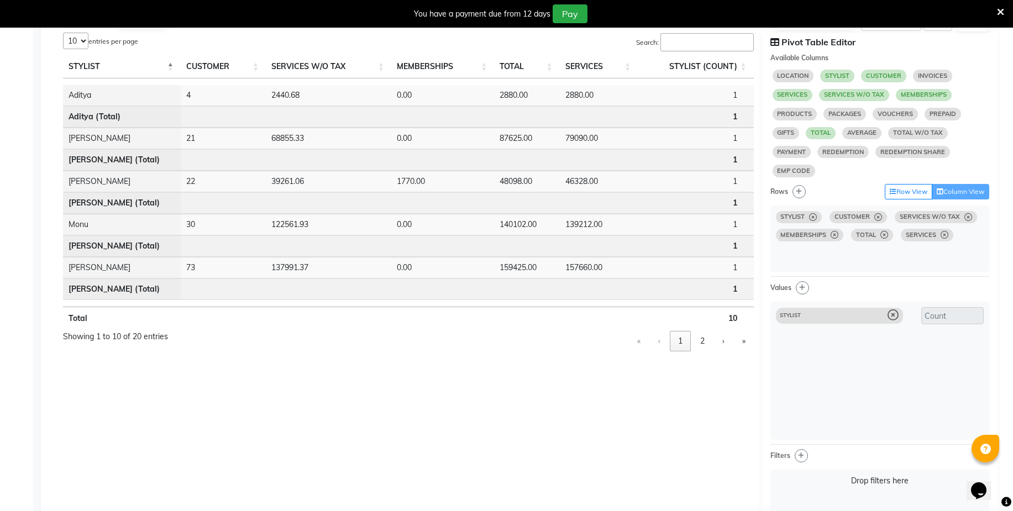
click at [943, 239] on span "SERVICES" at bounding box center [927, 235] width 53 height 12
click at [945, 240] on span "SERVICES" at bounding box center [927, 235] width 53 height 12
click at [945, 239] on span "SERVICES" at bounding box center [927, 235] width 53 height 12
click at [944, 236] on icon at bounding box center [945, 235] width 8 height 1
select select "10"
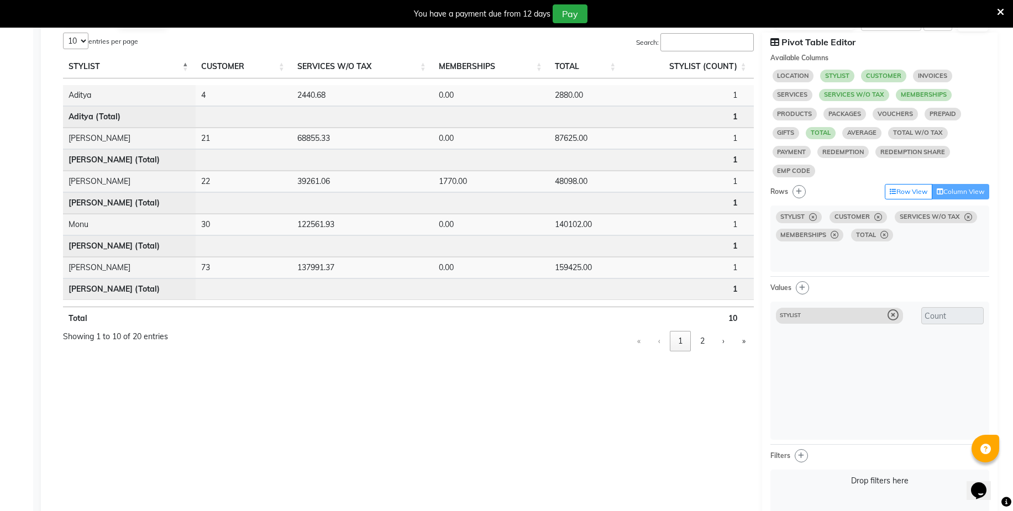
click at [885, 236] on icon at bounding box center [885, 235] width 8 height 1
select select "10"
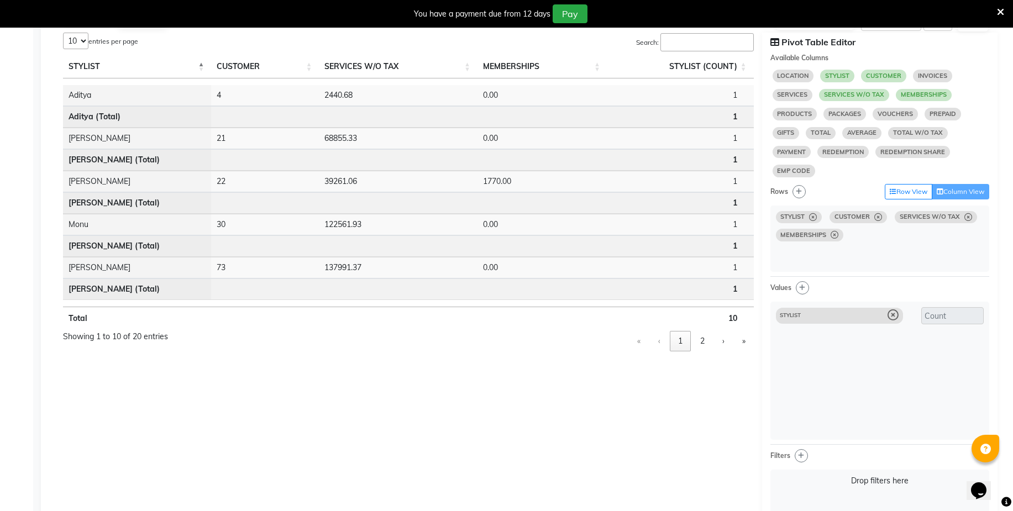
select select "10"
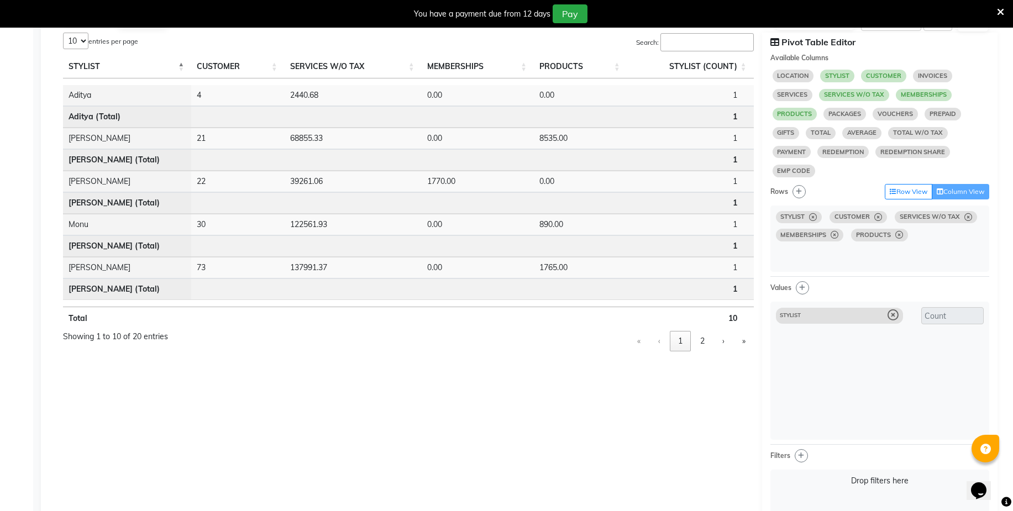
select select "10"
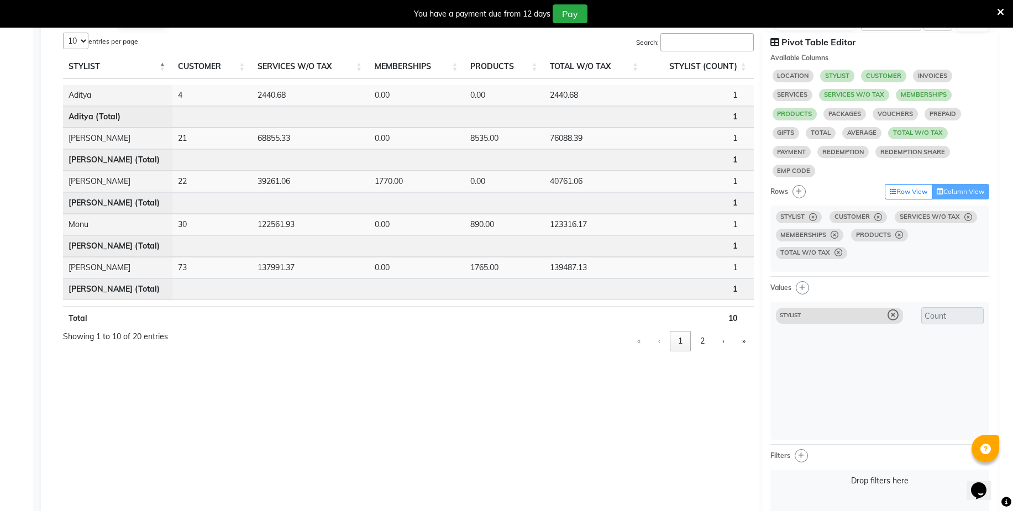
select select "10"
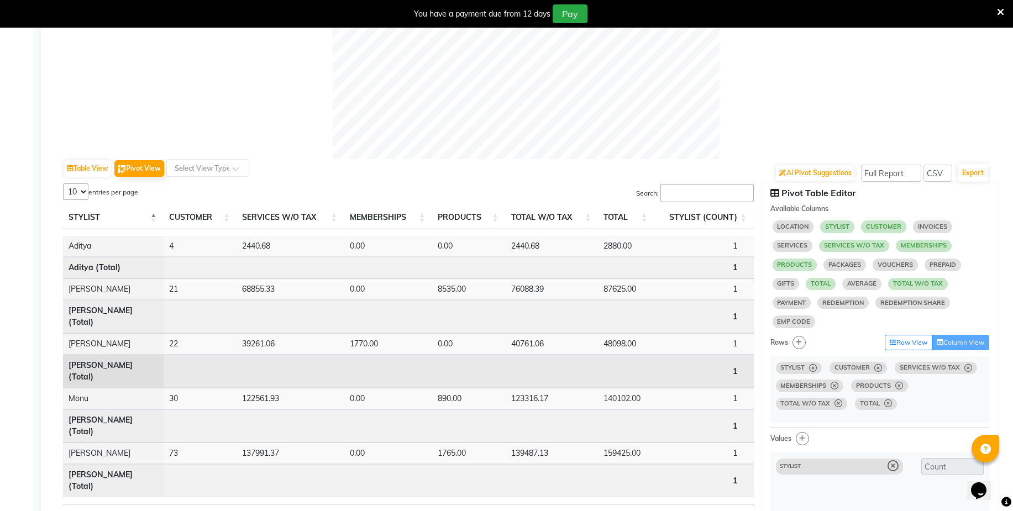
scroll to position [515, 0]
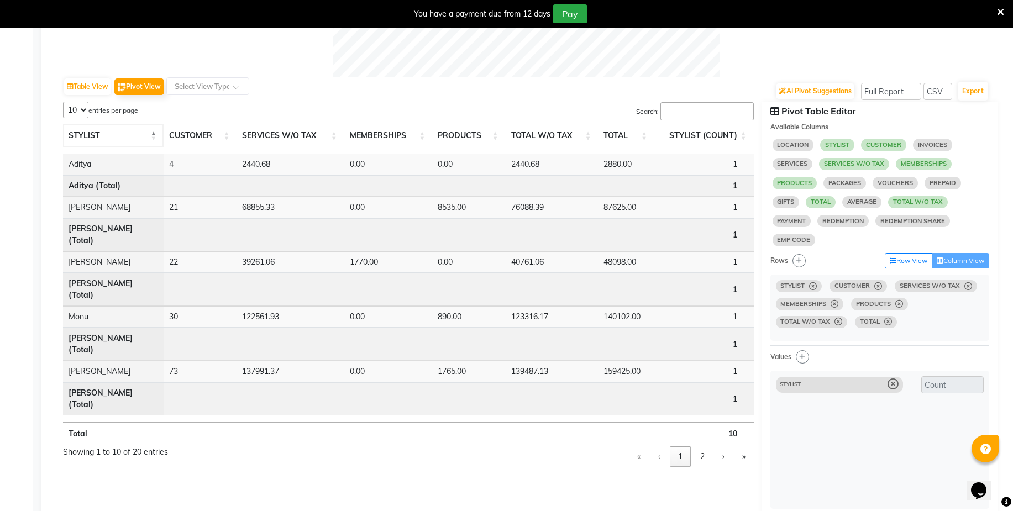
click at [86, 136] on span "STYLIST" at bounding box center [85, 135] width 32 height 10
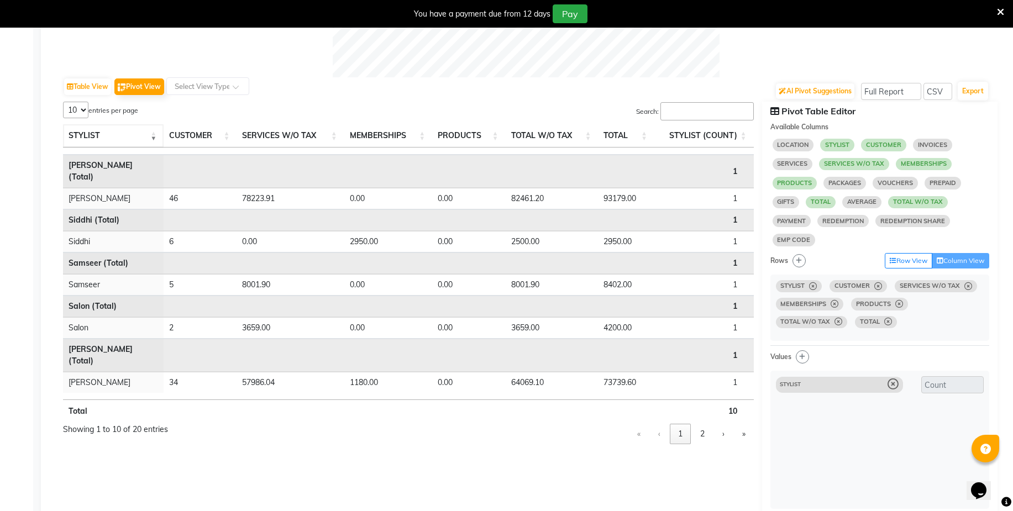
click at [86, 136] on span "STYLIST" at bounding box center [85, 135] width 32 height 10
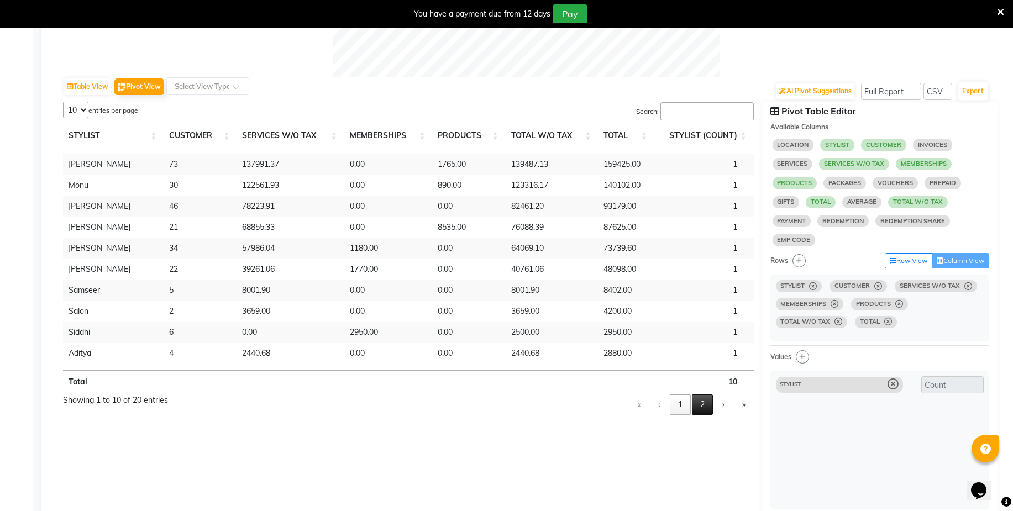
click at [709, 405] on button "2" at bounding box center [702, 405] width 21 height 20
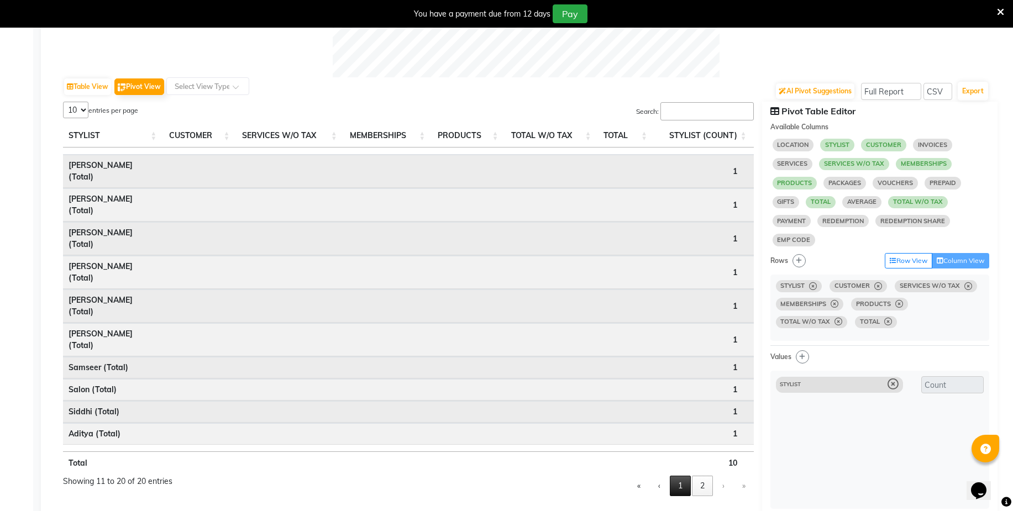
click at [683, 476] on button "1" at bounding box center [680, 486] width 21 height 20
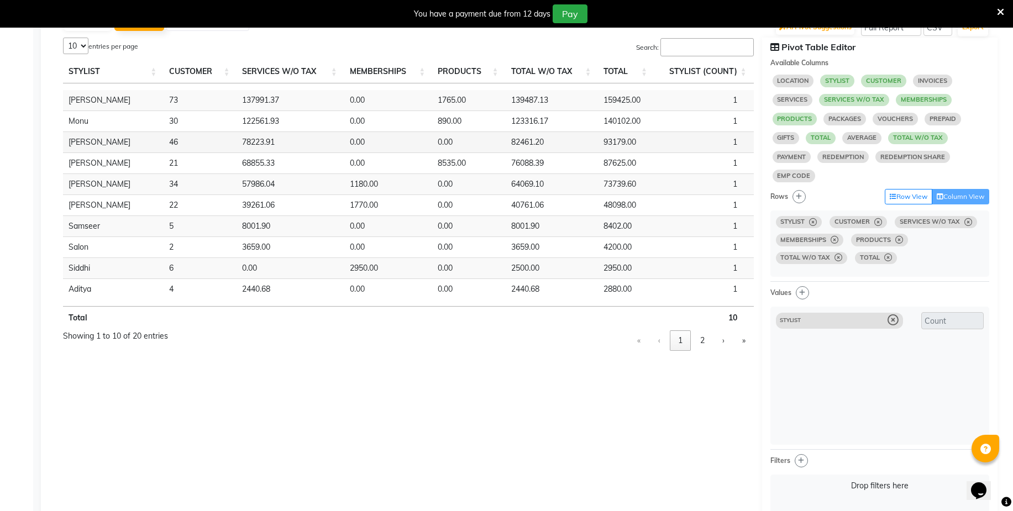
scroll to position [584, 0]
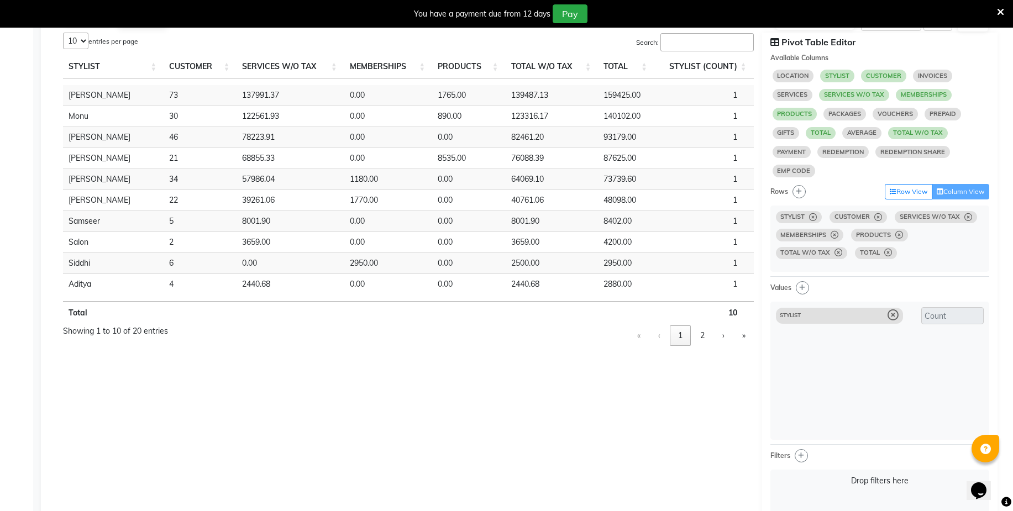
click at [967, 221] on span "SERVICES W/O TAX" at bounding box center [936, 217] width 82 height 12
click at [973, 221] on span "SERVICES W/O TAX" at bounding box center [936, 217] width 82 height 12
click at [972, 220] on span "SERVICES W/O TAX" at bounding box center [936, 217] width 82 height 12
select select "10"
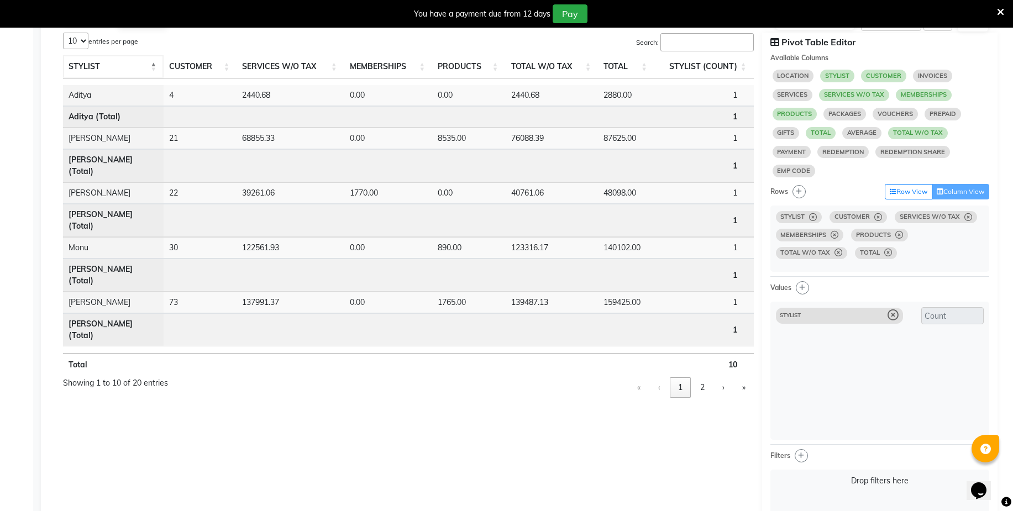
click at [91, 69] on span "STYLIST" at bounding box center [85, 66] width 32 height 10
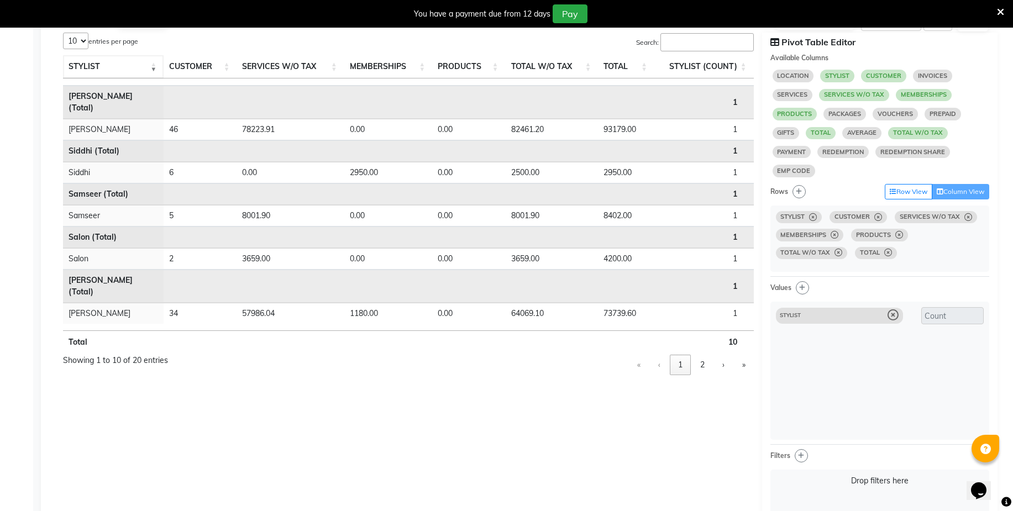
click at [92, 65] on span "STYLIST" at bounding box center [85, 66] width 32 height 10
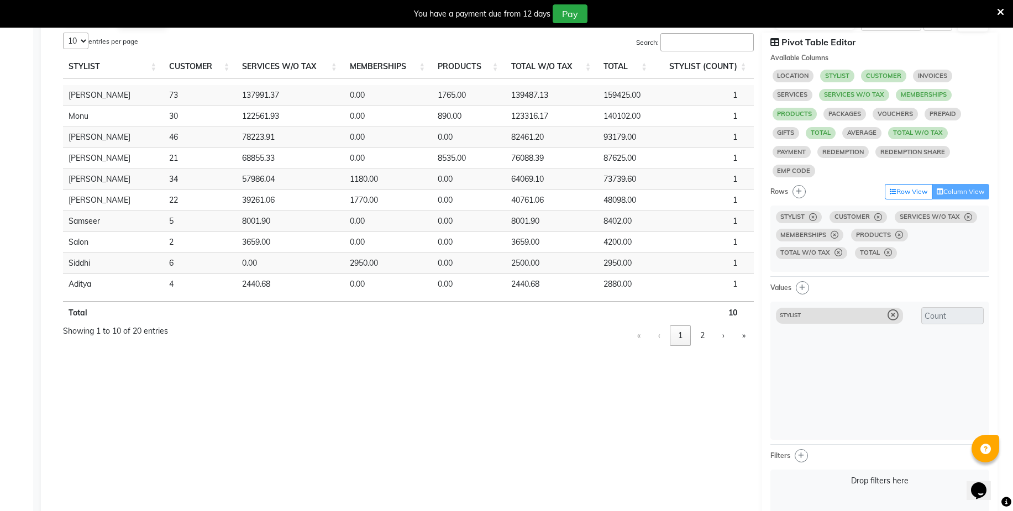
click at [968, 218] on icon at bounding box center [969, 217] width 8 height 1
select select "10"
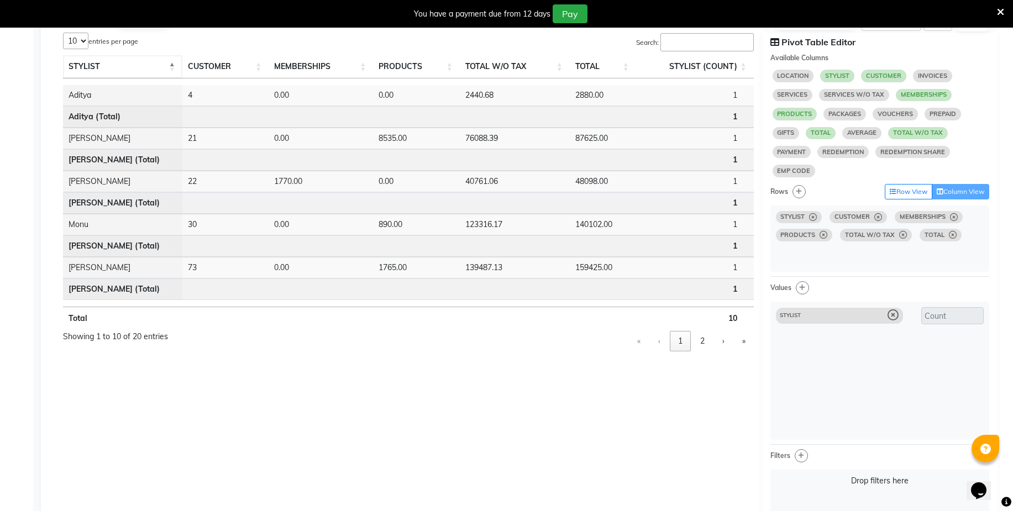
click at [105, 73] on th "STYLIST" at bounding box center [122, 66] width 119 height 23
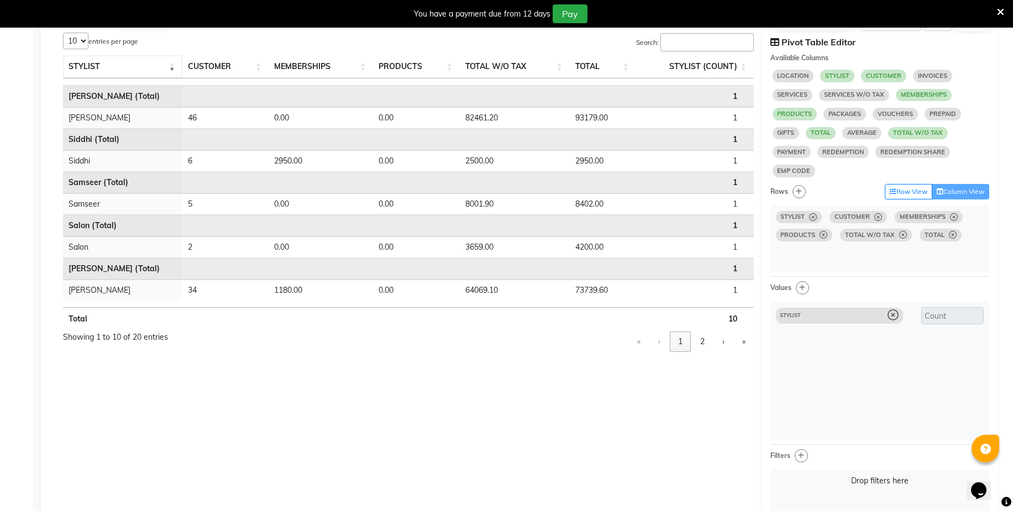
click at [103, 66] on th "STYLIST" at bounding box center [122, 66] width 119 height 23
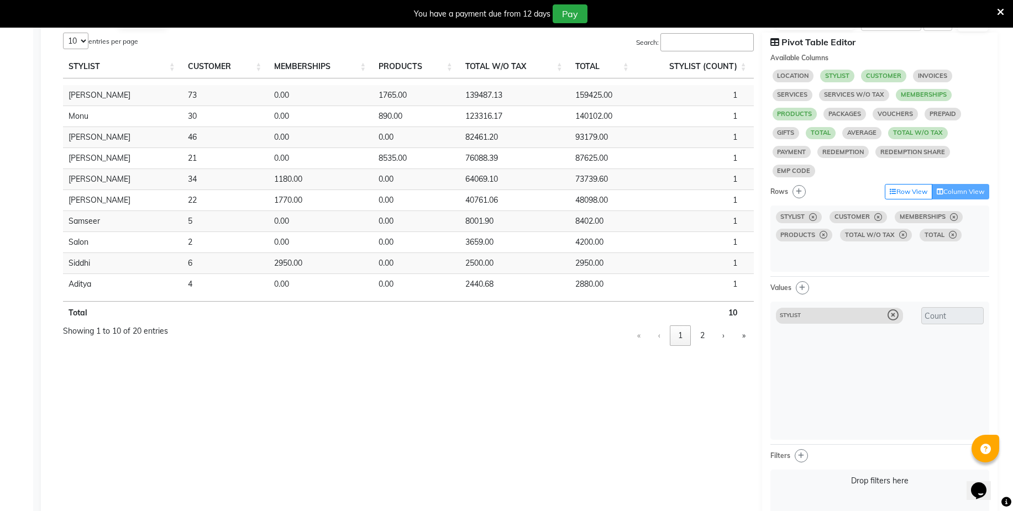
click at [903, 236] on icon at bounding box center [904, 235] width 8 height 1
select select "10"
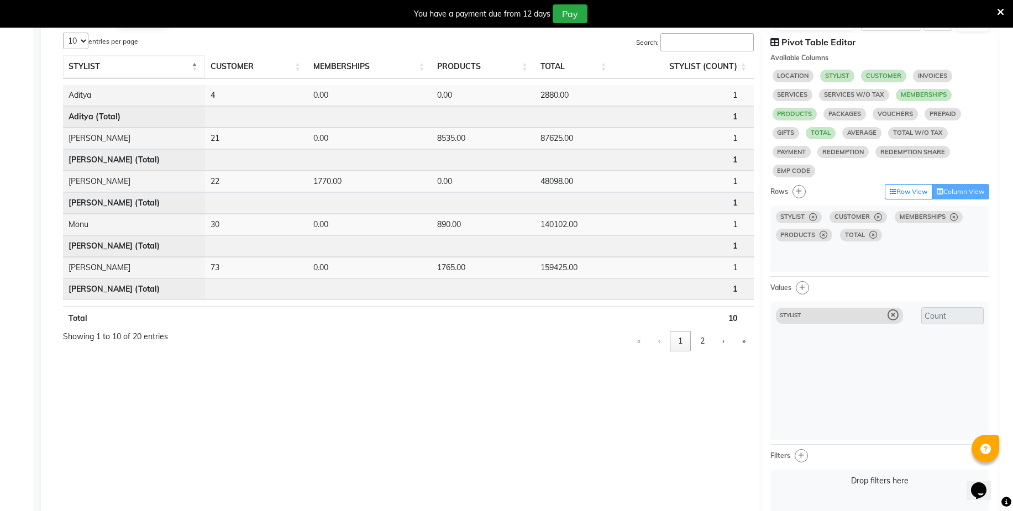
click at [80, 67] on span "STYLIST" at bounding box center [85, 66] width 32 height 10
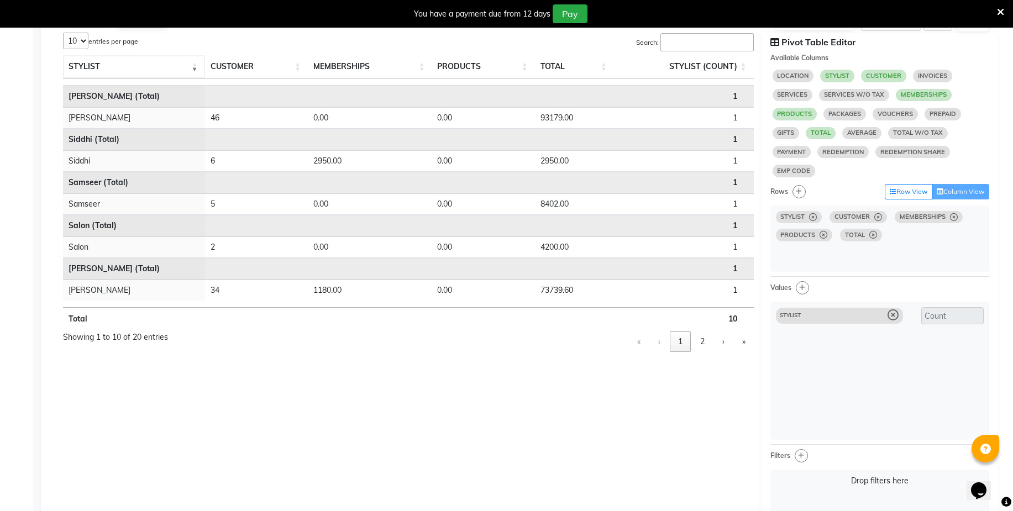
click at [80, 67] on span "STYLIST" at bounding box center [85, 66] width 32 height 10
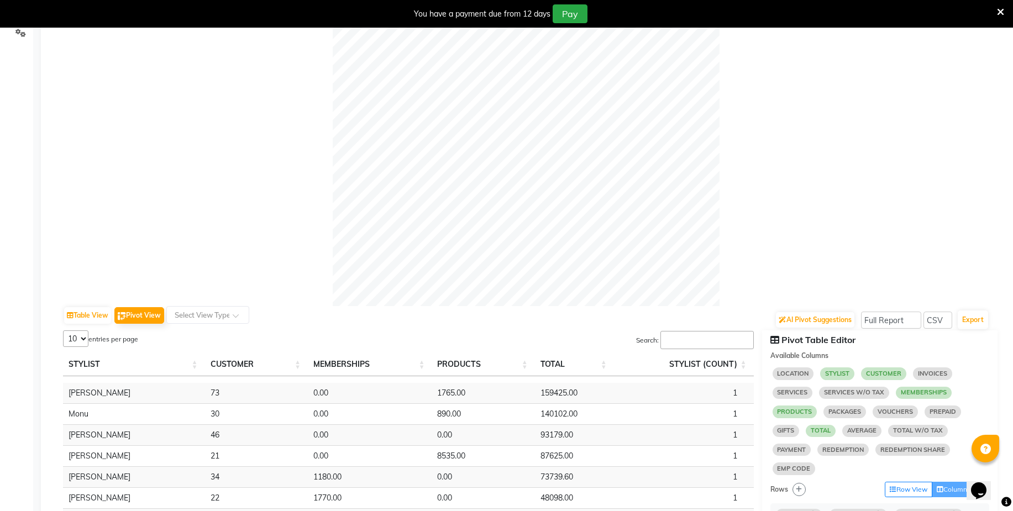
scroll to position [446, 0]
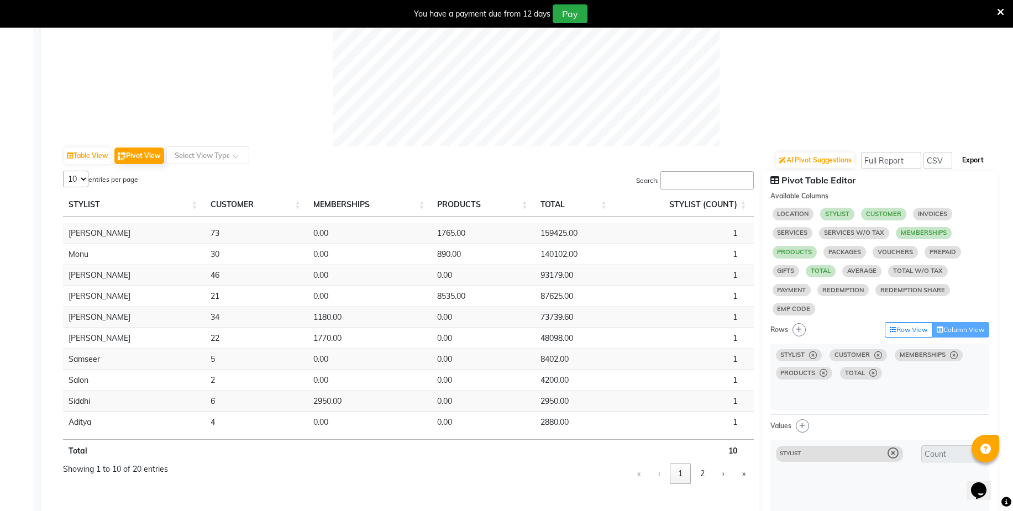
click at [971, 163] on button "Export" at bounding box center [973, 160] width 30 height 19
click at [978, 158] on button "Export" at bounding box center [973, 160] width 30 height 19
click at [204, 155] on input "text" at bounding box center [197, 155] width 49 height 11
click at [324, 149] on div "AI Pivot Suggestions Select Full Report Filtered Report Select CSV PDF Export" at bounding box center [526, 159] width 927 height 23
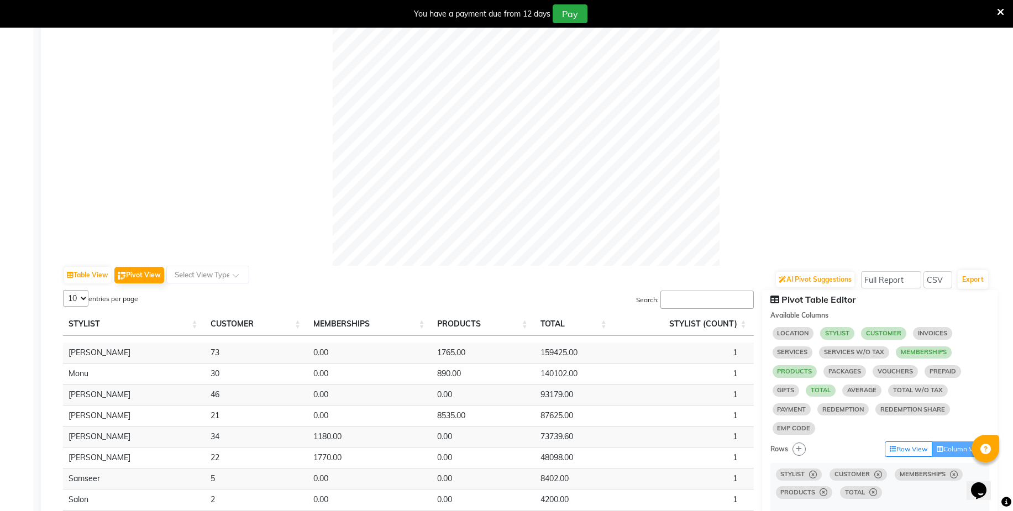
scroll to position [515, 0]
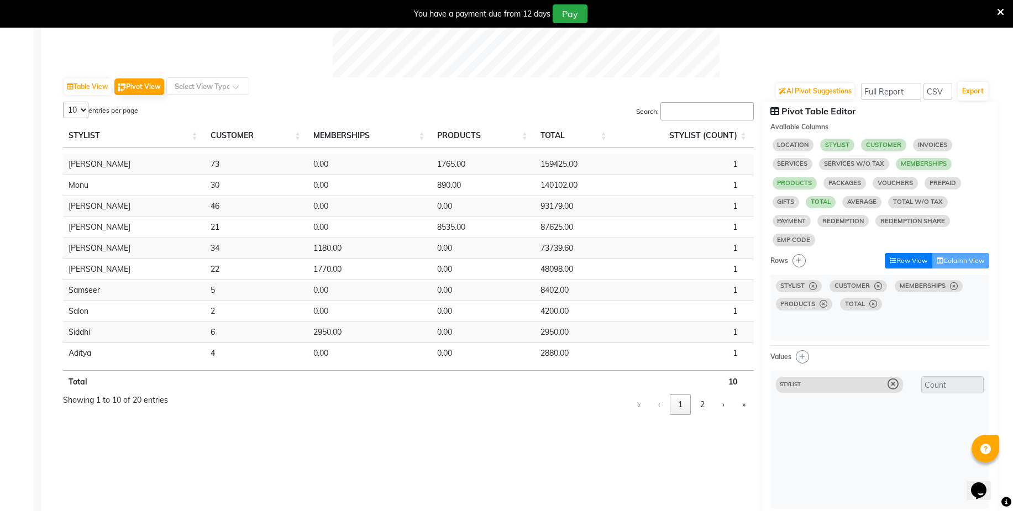
click at [903, 259] on button "Row View" at bounding box center [909, 260] width 48 height 15
select select "10"
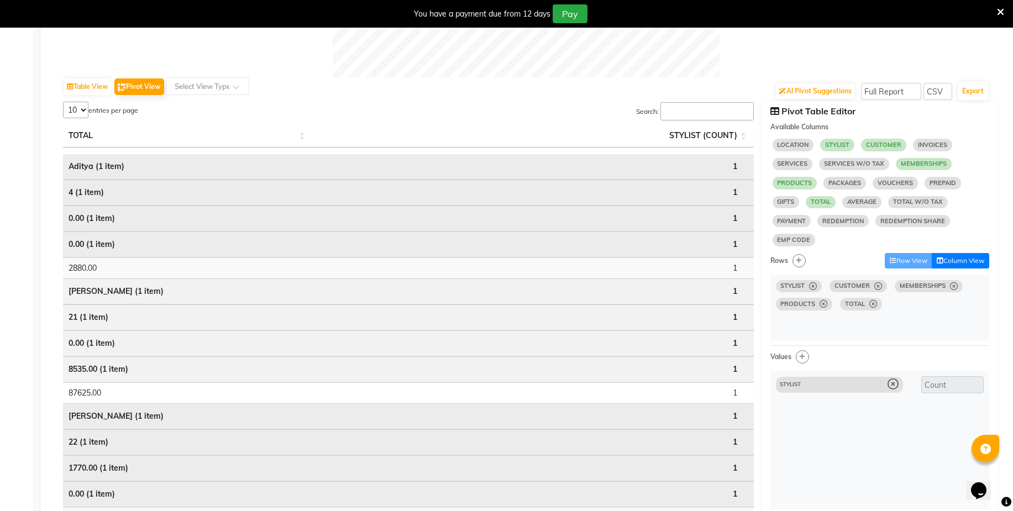
click at [957, 260] on button "Column View" at bounding box center [961, 260] width 58 height 15
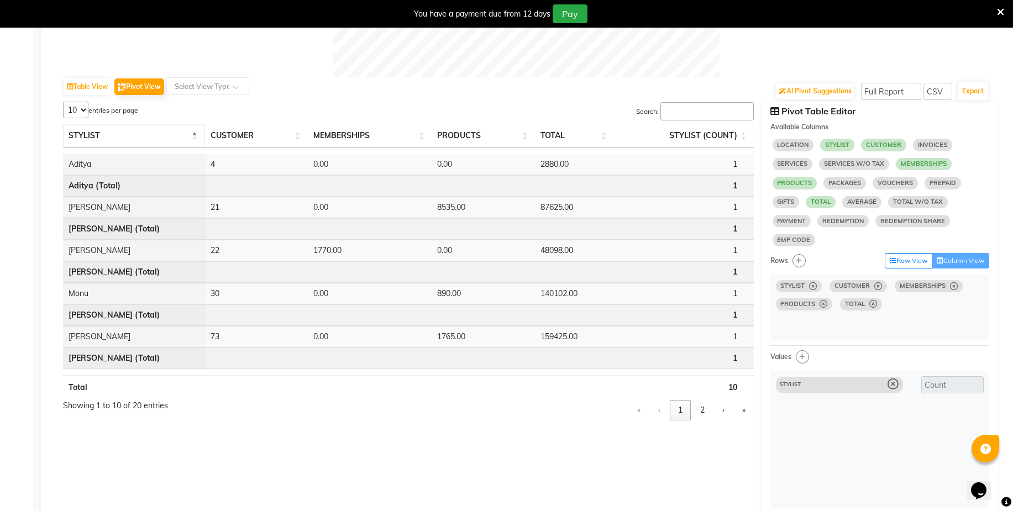
click at [77, 135] on span "STYLIST" at bounding box center [85, 135] width 32 height 10
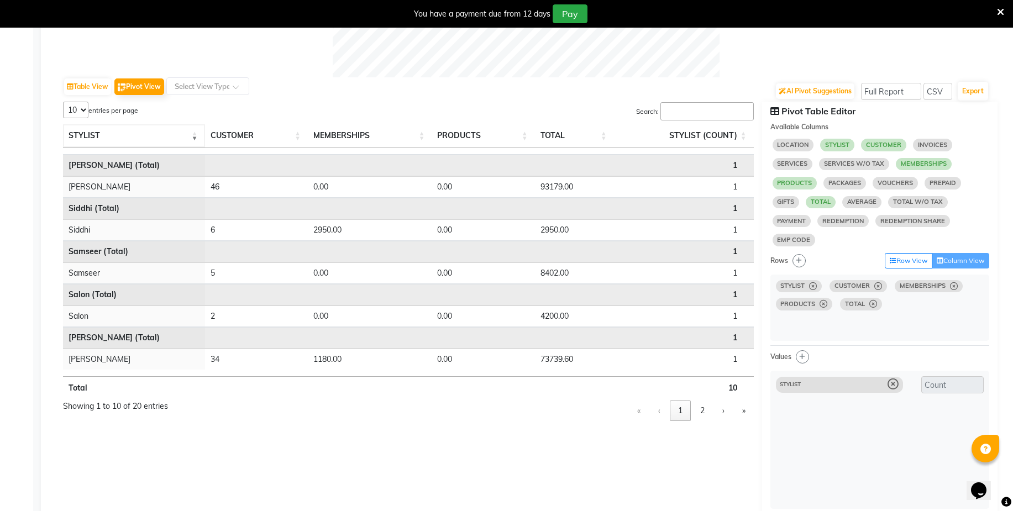
click at [80, 134] on span "STYLIST" at bounding box center [85, 135] width 32 height 10
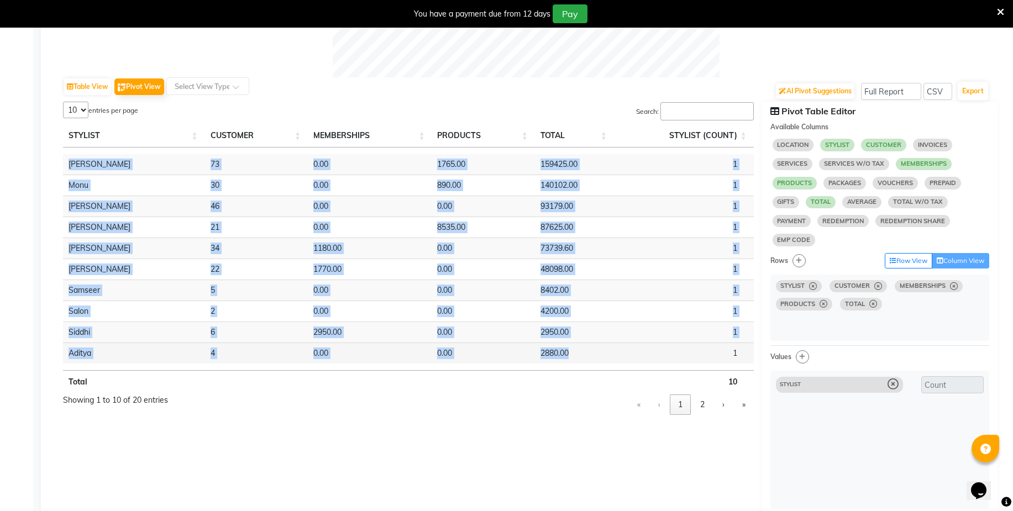
drag, startPoint x: 59, startPoint y: 157, endPoint x: 580, endPoint y: 350, distance: 556.0
click at [580, 350] on div "5 10 25 50 20 entries per page Search: STYLIST CUSTOMER MEMBERSHIPS PRODUCTS TO…" at bounding box center [409, 392] width 708 height 581
copy table "Total 10 STYLIST CUSTOMER MEMBERSHIPS PRODUCTS TOTAL STYLIST (COUNT) [PERSON_NA…"
click at [203, 257] on td "[PERSON_NAME]" at bounding box center [134, 248] width 142 height 21
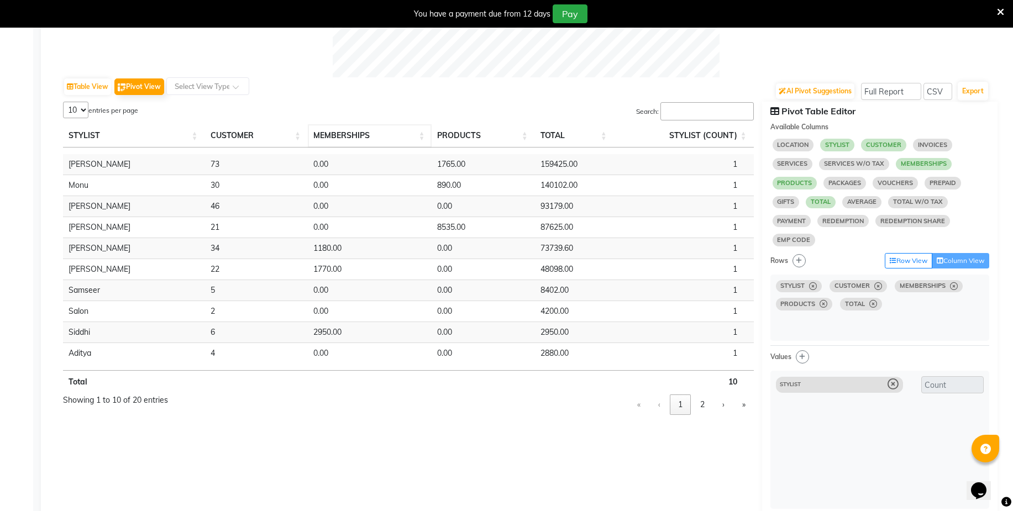
drag, startPoint x: 67, startPoint y: 130, endPoint x: 330, endPoint y: 140, distance: 262.3
click at [330, 140] on tr "STYLIST CUSTOMER MEMBERSHIPS PRODUCTS TOTAL STYLIST (COUNT)" at bounding box center [408, 135] width 691 height 23
drag, startPoint x: 62, startPoint y: 129, endPoint x: 183, endPoint y: 135, distance: 120.7
click at [183, 135] on th "STYLIST" at bounding box center [134, 135] width 142 height 23
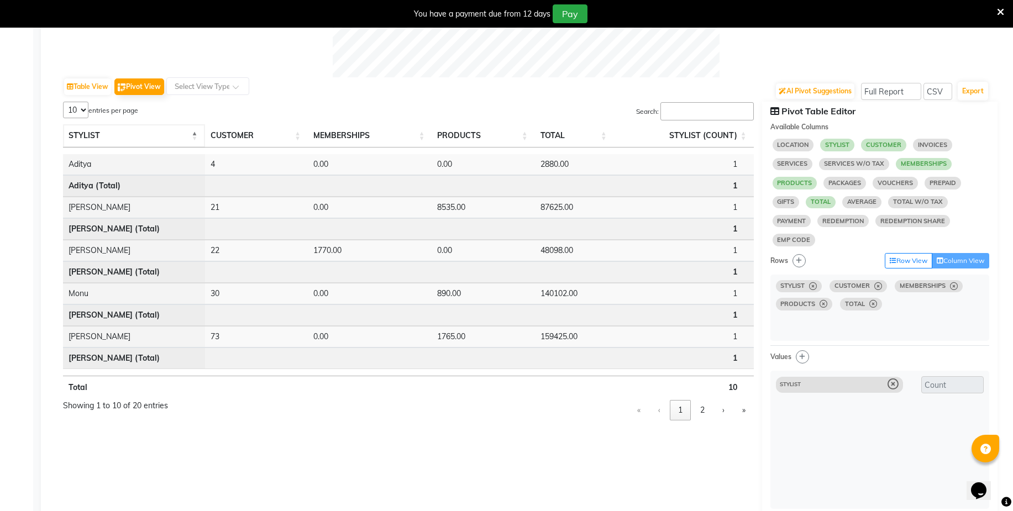
click at [81, 142] on th "STYLIST" at bounding box center [134, 135] width 142 height 23
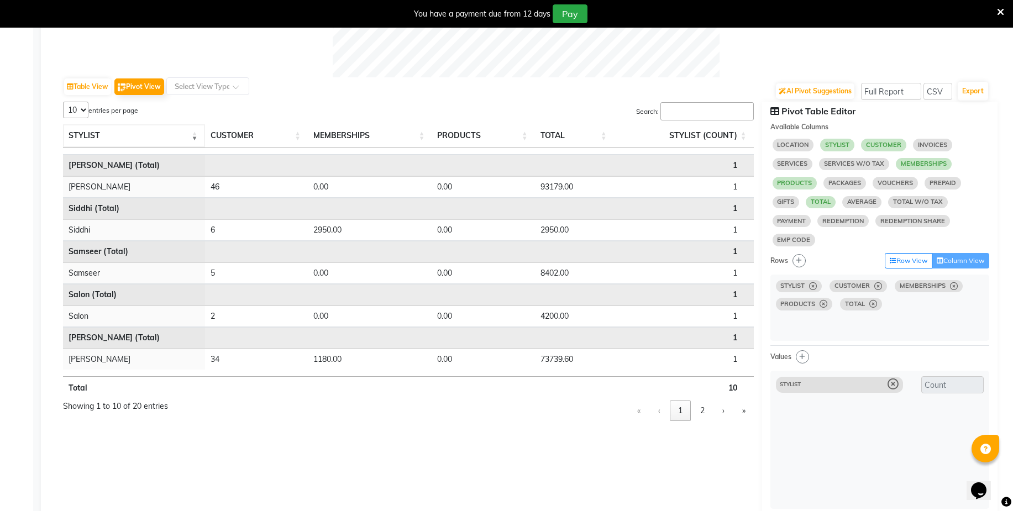
click at [85, 137] on span "STYLIST" at bounding box center [85, 135] width 32 height 10
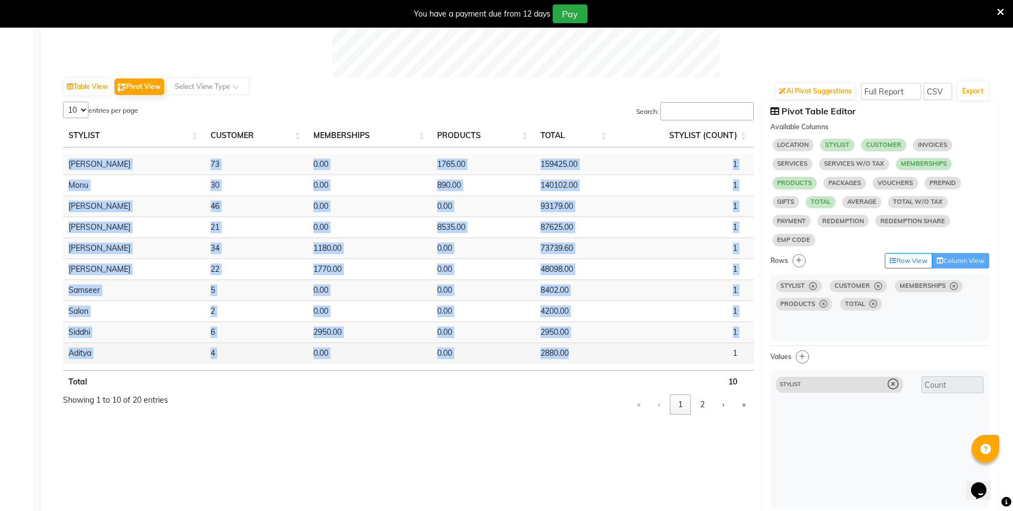
drag, startPoint x: 60, startPoint y: 159, endPoint x: 587, endPoint y: 354, distance: 561.9
click at [587, 354] on div "5 10 25 50 20 entries per page Search: STYLIST CUSTOMER MEMBERSHIPS PRODUCTS TO…" at bounding box center [409, 392] width 708 height 581
copy table "Total 10 STYLIST CUSTOMER MEMBERSHIPS PRODUCTS TOTAL STYLIST (COUNT) [PERSON_NA…"
click at [72, 109] on select "5 10 25 50 20" at bounding box center [75, 110] width 25 height 17
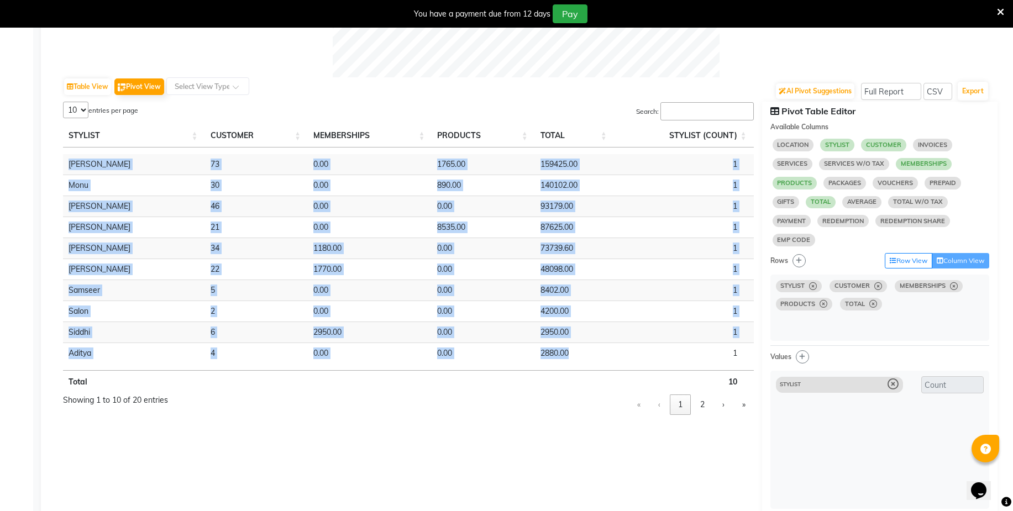
select select "25"
click at [63, 102] on select "5 10 25 50 20" at bounding box center [75, 110] width 25 height 17
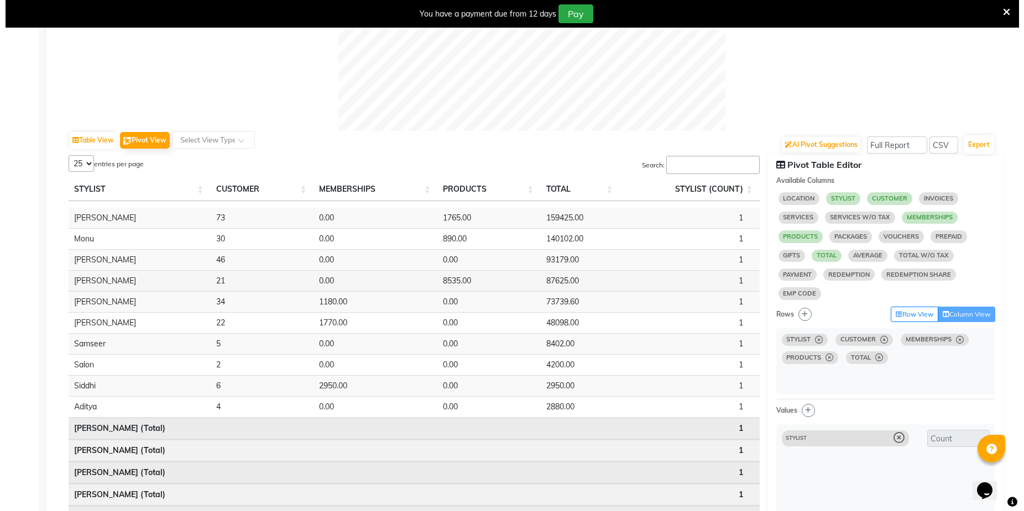
scroll to position [446, 0]
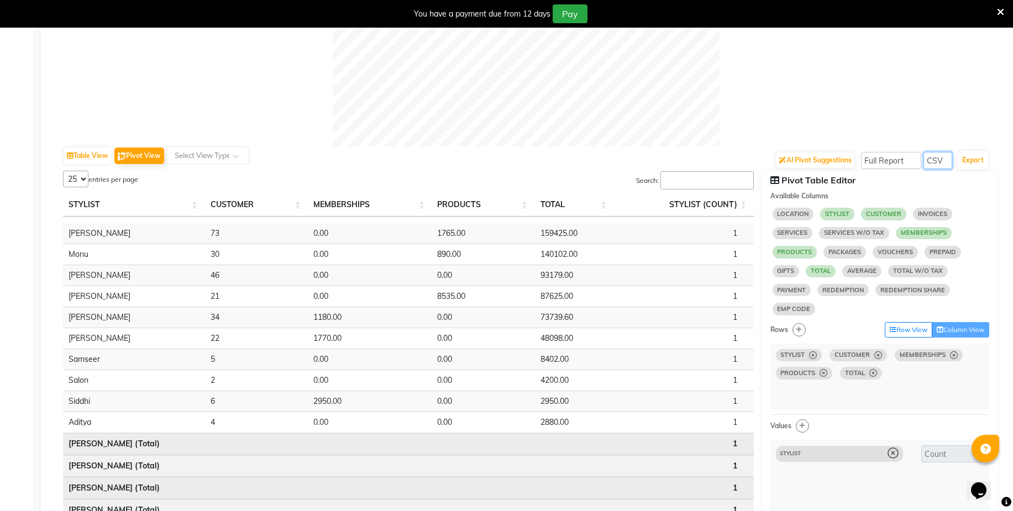
click at [936, 160] on select "Select CSV PDF" at bounding box center [938, 160] width 29 height 17
select select "pdf"
click at [924, 152] on select "Select CSV PDF" at bounding box center [938, 160] width 29 height 17
click at [968, 162] on button "Export" at bounding box center [973, 160] width 30 height 19
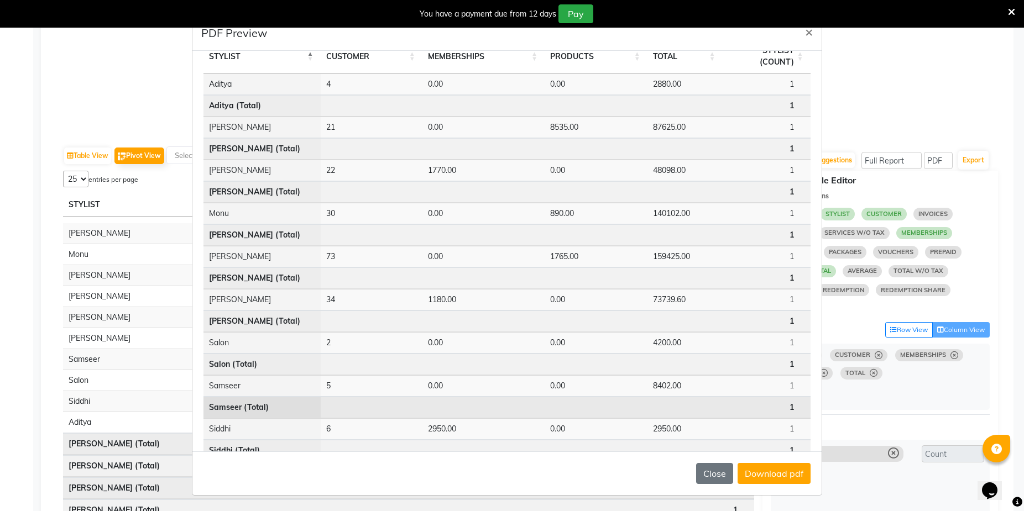
scroll to position [126, 0]
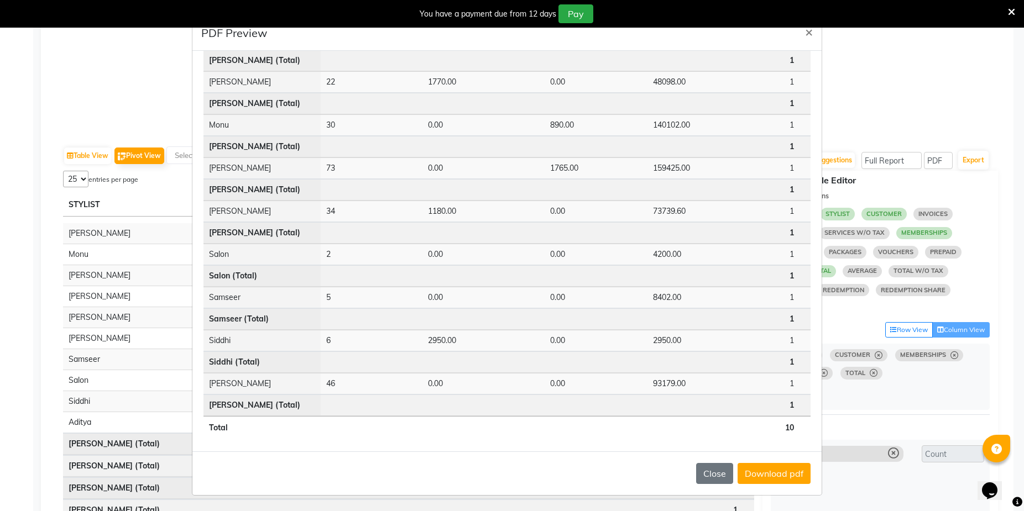
click at [149, 346] on div "PDF Preview × STYLIST CUSTOMER MEMBERSHIPS PRODUCTS TOTAL STYLIST (COUNT) Adity…" at bounding box center [512, 255] width 1024 height 511
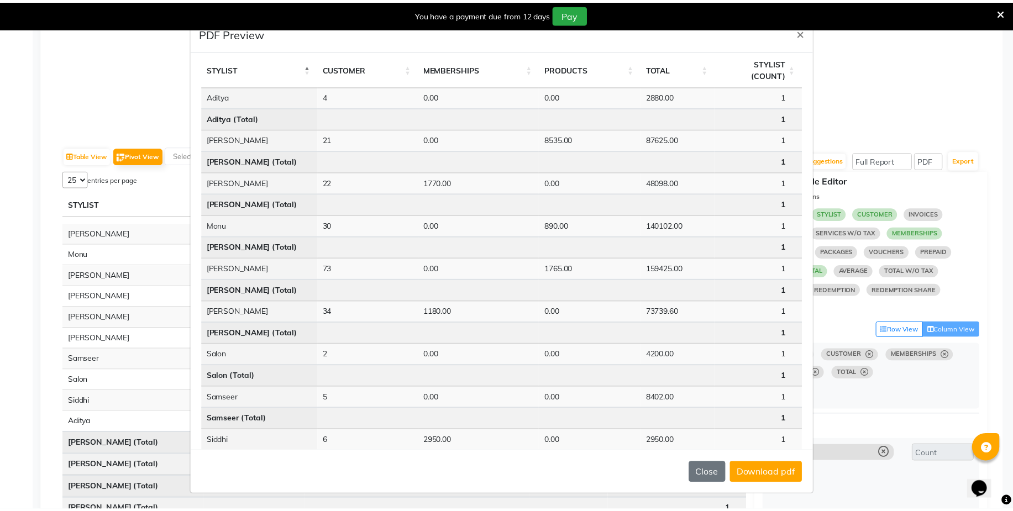
scroll to position [0, 0]
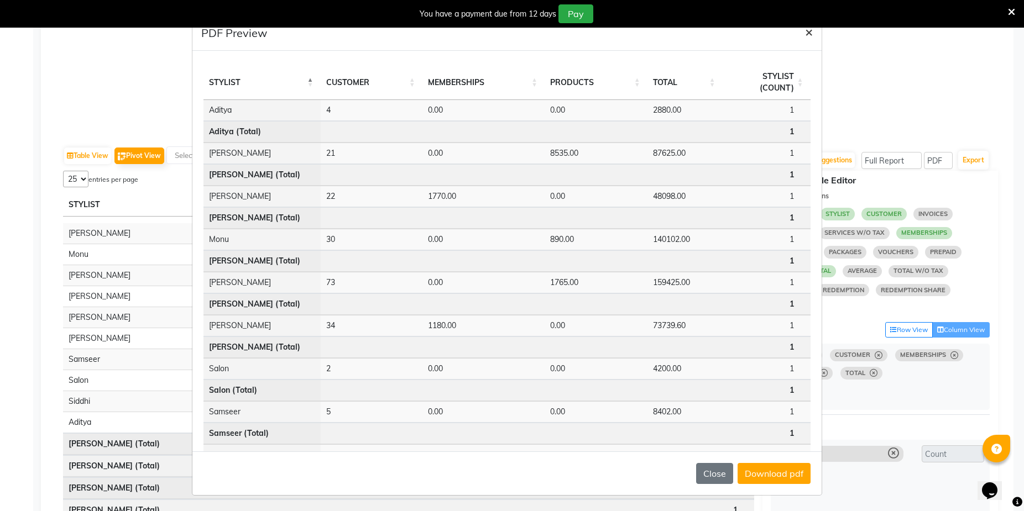
click at [807, 35] on span "×" at bounding box center [809, 31] width 8 height 17
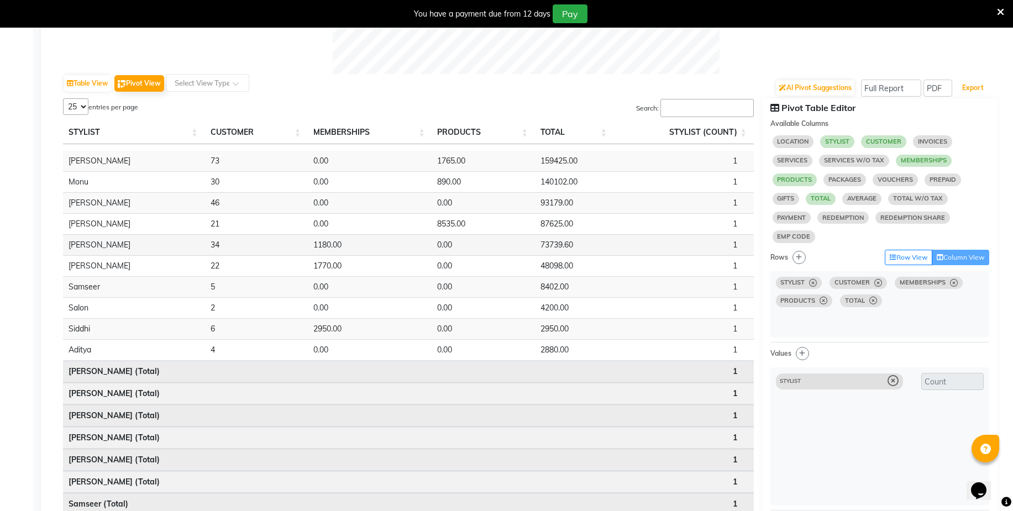
scroll to position [446, 0]
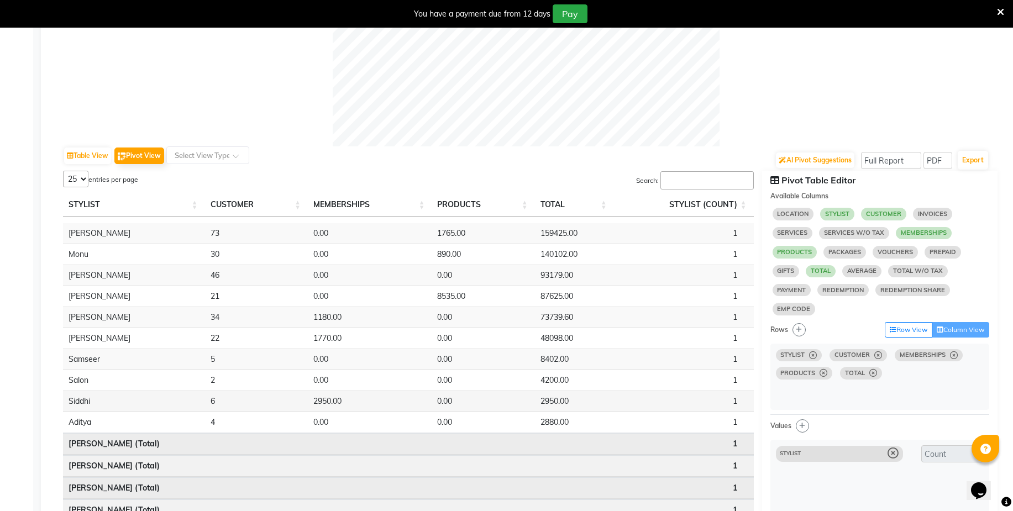
click at [139, 400] on td "Siddhi" at bounding box center [134, 401] width 142 height 21
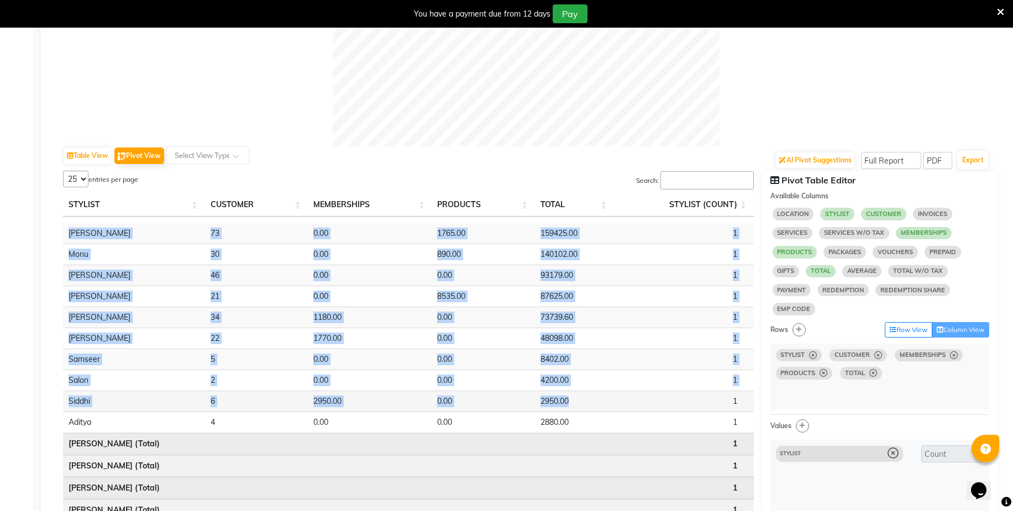
drag, startPoint x: 67, startPoint y: 228, endPoint x: 590, endPoint y: 409, distance: 553.4
click at [590, 409] on tbody "[PERSON_NAME] 73 0.00 1765.00 159425.00 1 [PERSON_NAME] 30 0.00 890.00 140102.0…" at bounding box center [408, 438] width 691 height 431
click at [87, 180] on select "5 10 25 50 20" at bounding box center [75, 179] width 25 height 17
click at [63, 171] on select "5 10 25 50 20" at bounding box center [75, 179] width 25 height 17
click at [683, 271] on td "1" at bounding box center [684, 275] width 140 height 21
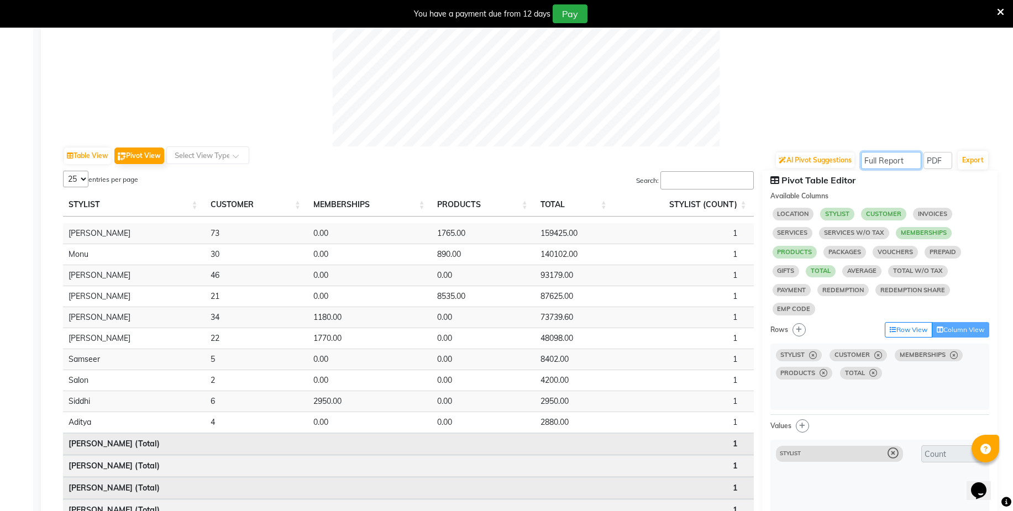
click at [879, 153] on select "Select Full Report Filtered Report" at bounding box center [891, 160] width 60 height 17
select select "filtered_report"
click at [862, 152] on select "Select Full Report Filtered Report" at bounding box center [891, 160] width 60 height 17
click at [974, 165] on button "Export" at bounding box center [973, 160] width 30 height 19
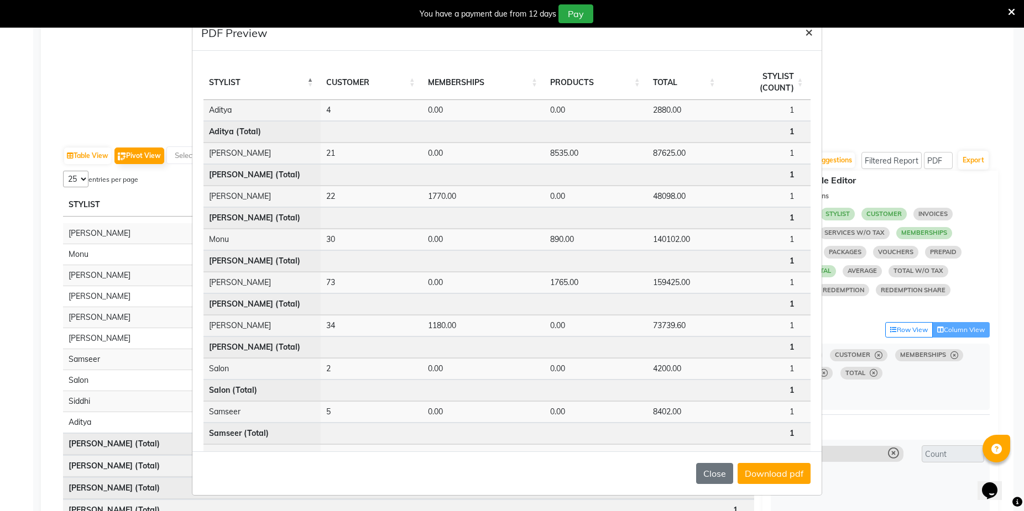
click at [814, 34] on button "×" at bounding box center [808, 31] width 25 height 31
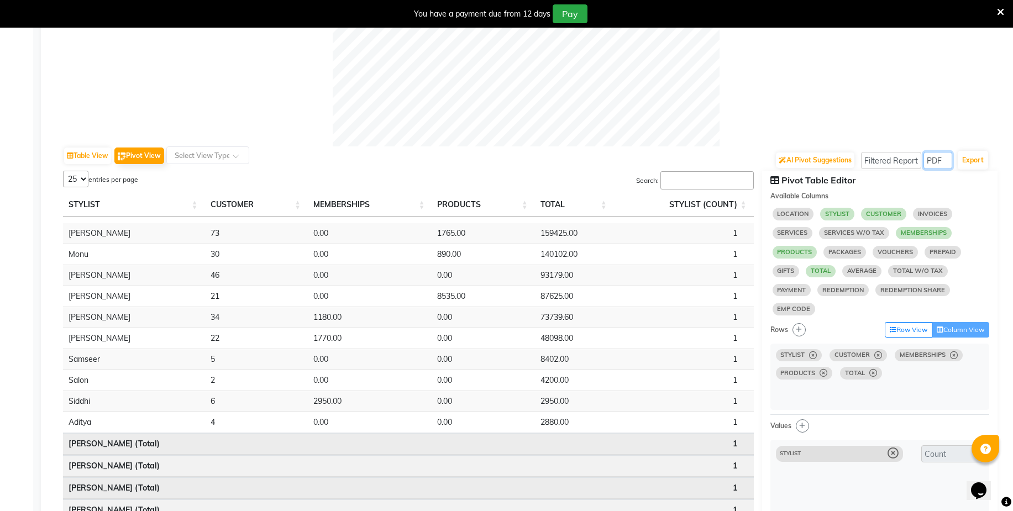
click at [937, 164] on select "Select CSV PDF" at bounding box center [938, 160] width 29 height 17
select select "csv"
click at [924, 152] on select "Select CSV PDF" at bounding box center [938, 160] width 29 height 17
click at [968, 162] on button "Export" at bounding box center [973, 160] width 30 height 19
